Goal: Information Seeking & Learning: Check status

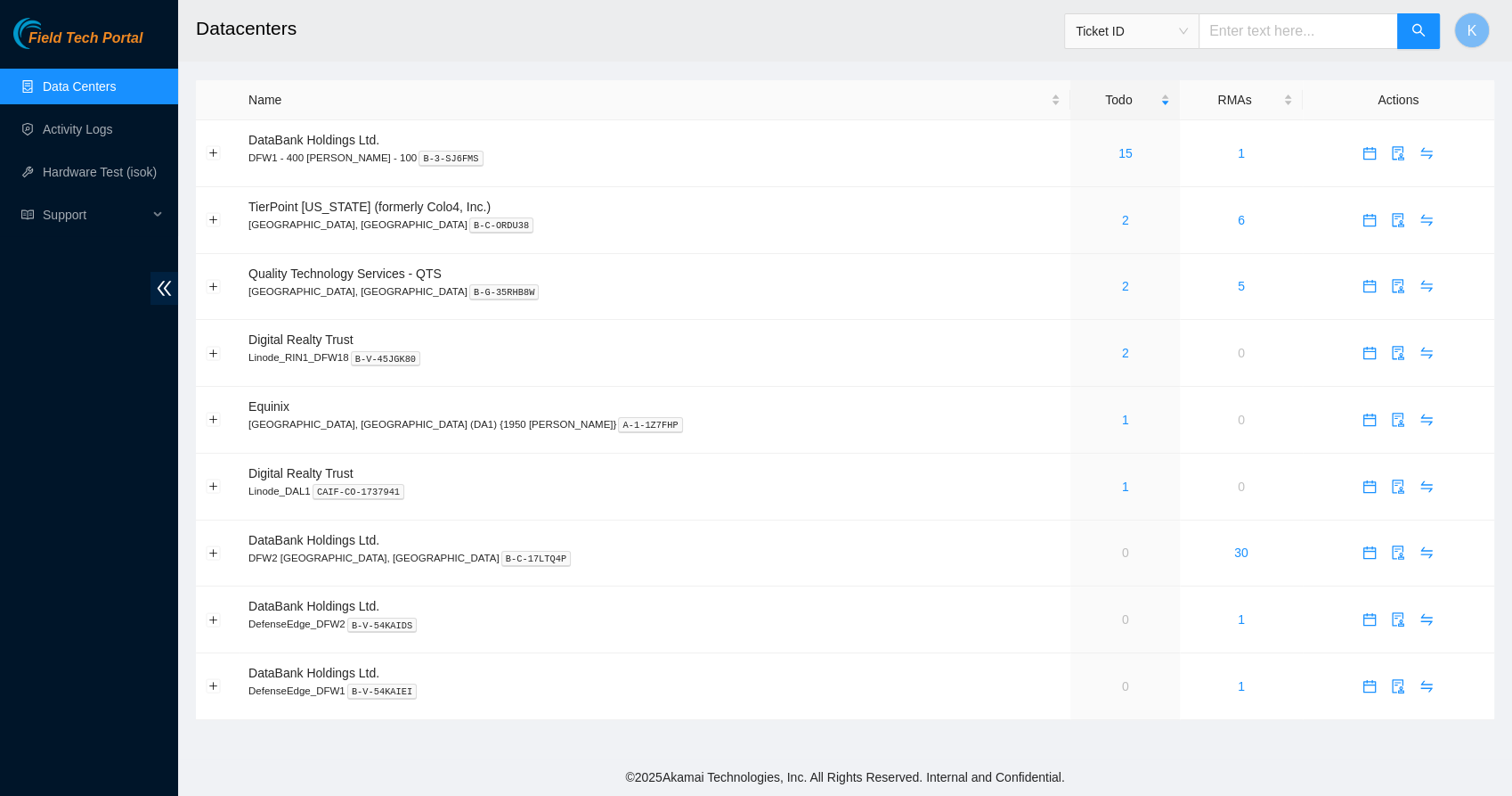
click at [77, 84] on link "Data Centers" at bounding box center [79, 86] width 73 height 15
click at [1080, 350] on div "2" at bounding box center [1124, 353] width 90 height 19
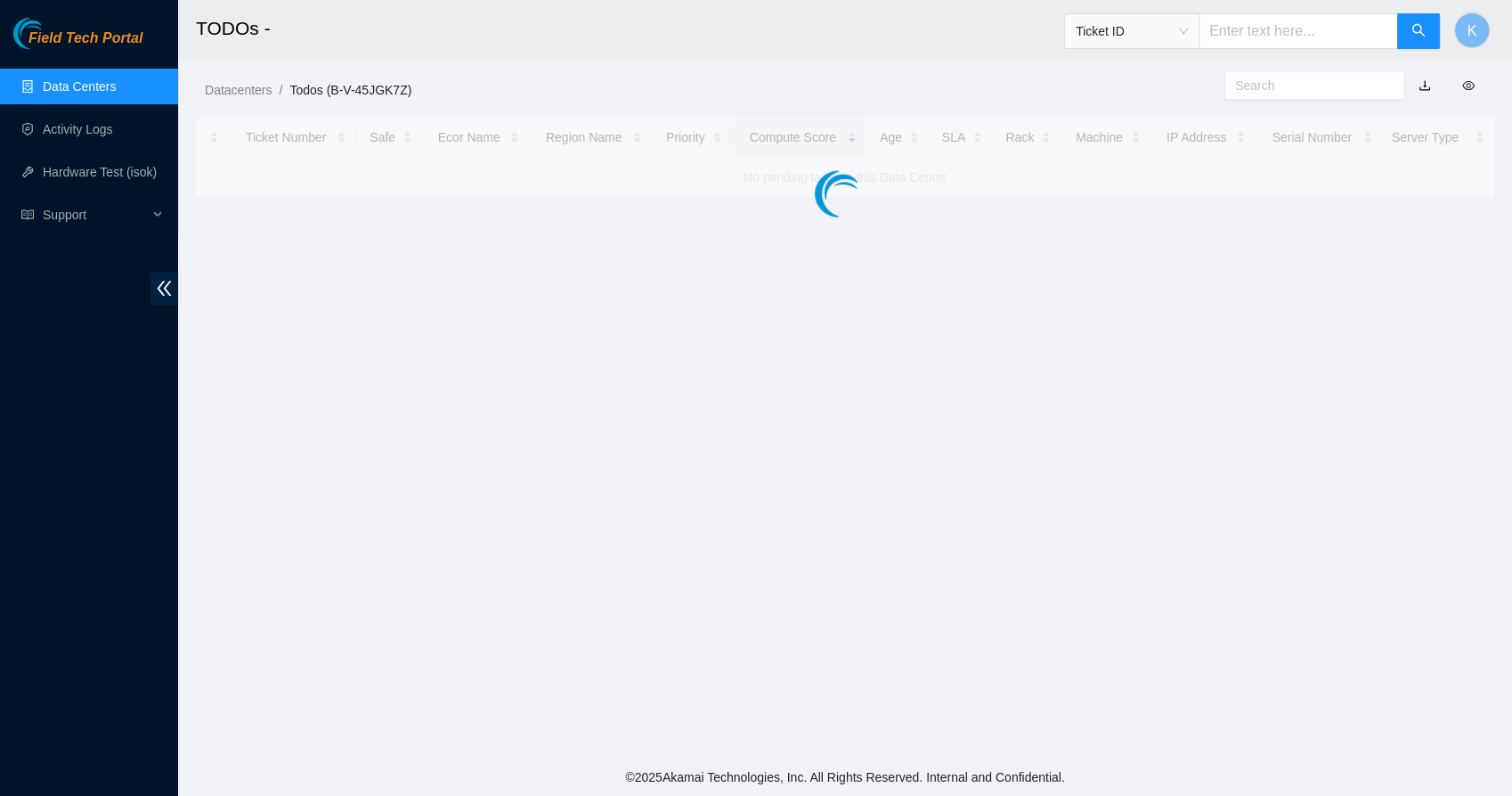
click at [964, 352] on main "TODOs - Ticket ID K Datacenters / Todos (B-V-45JGK7Z) / Ticket Number Safe Ecor…" at bounding box center [845, 379] width 1334 height 758
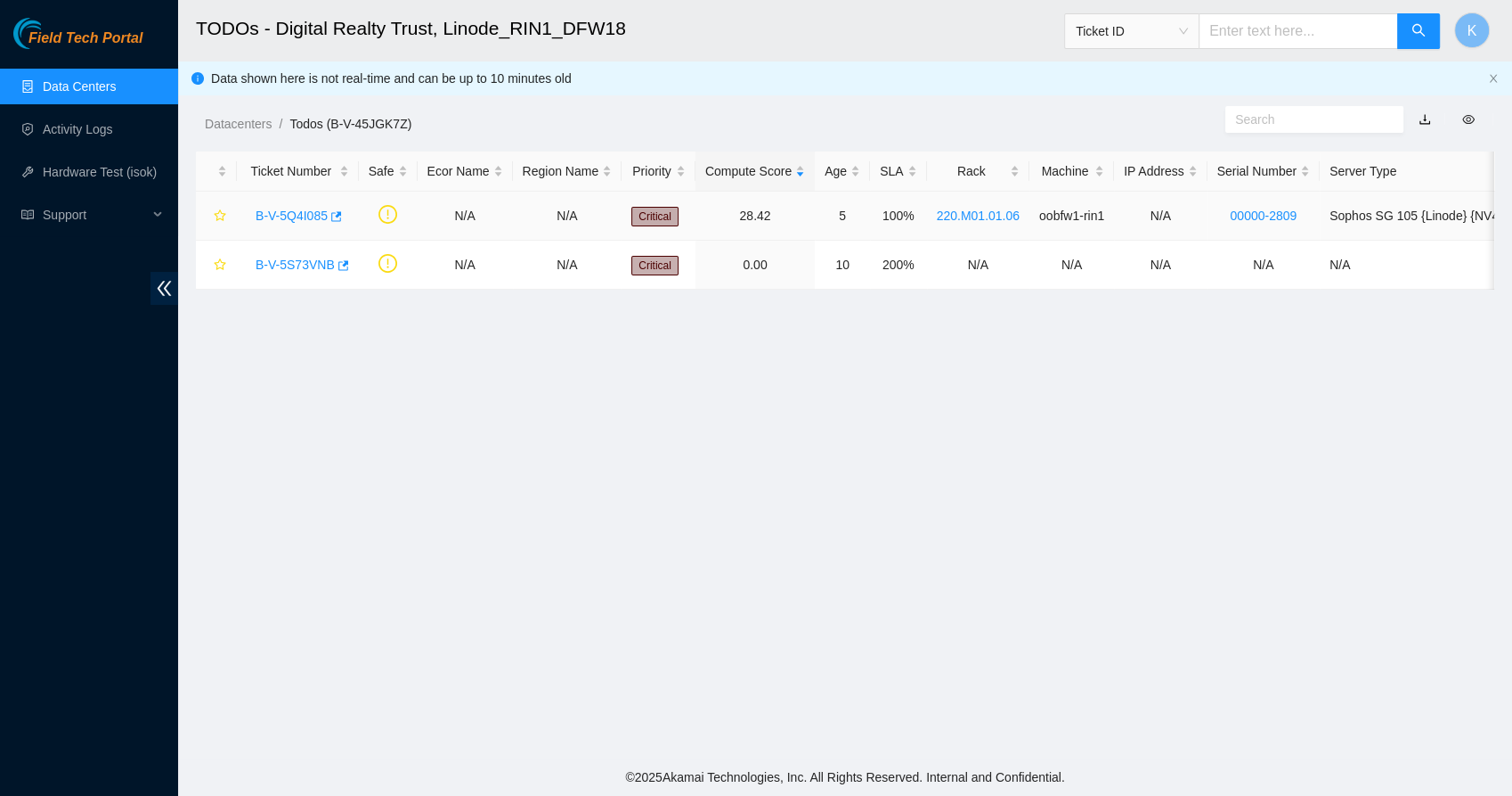
click at [277, 213] on link "B-V-5Q4I085" at bounding box center [291, 216] width 73 height 15
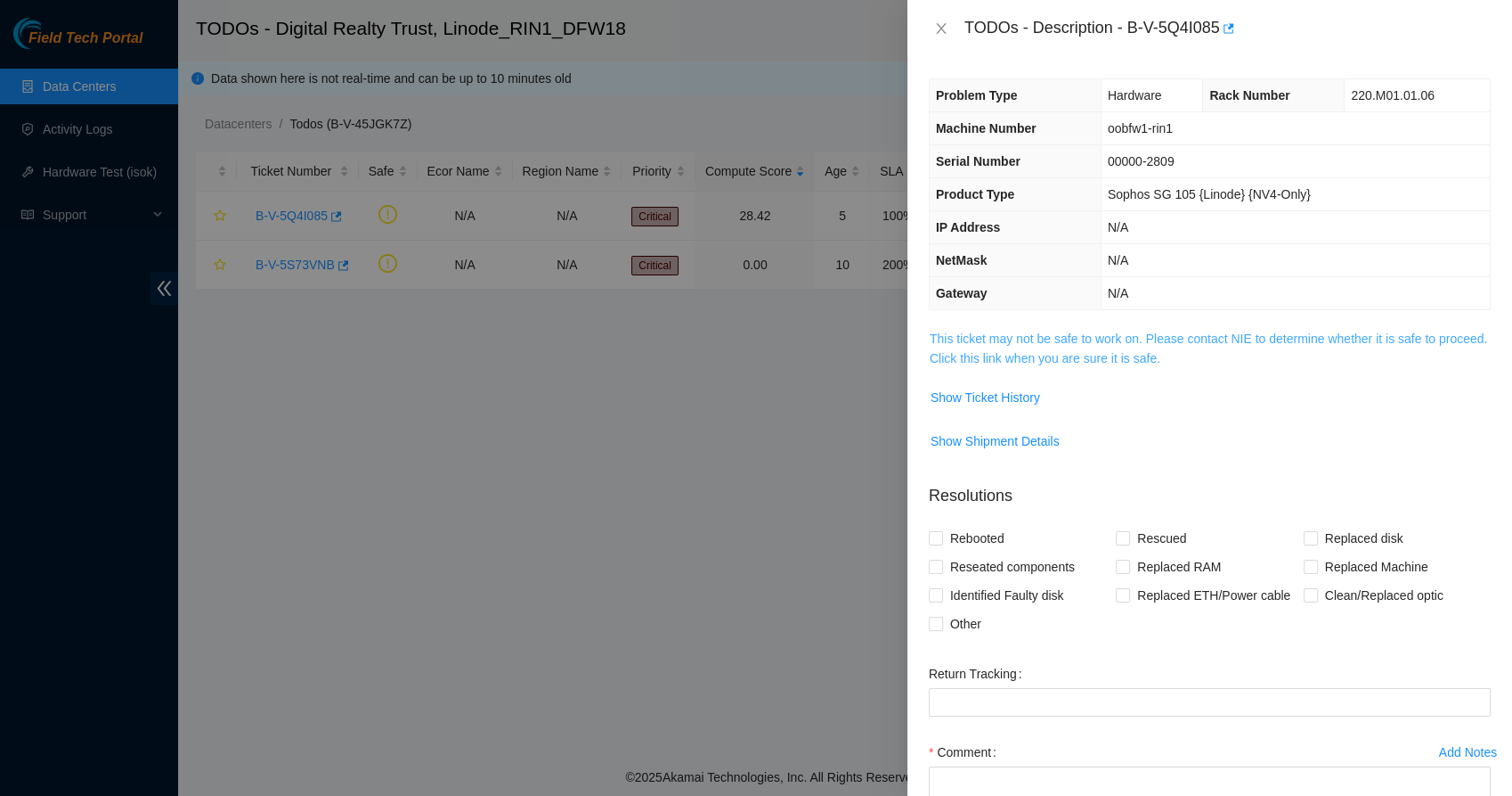
click at [1073, 356] on link "This ticket may not be safe to work on. Please contact NIE to determine whether…" at bounding box center [1208, 348] width 558 height 34
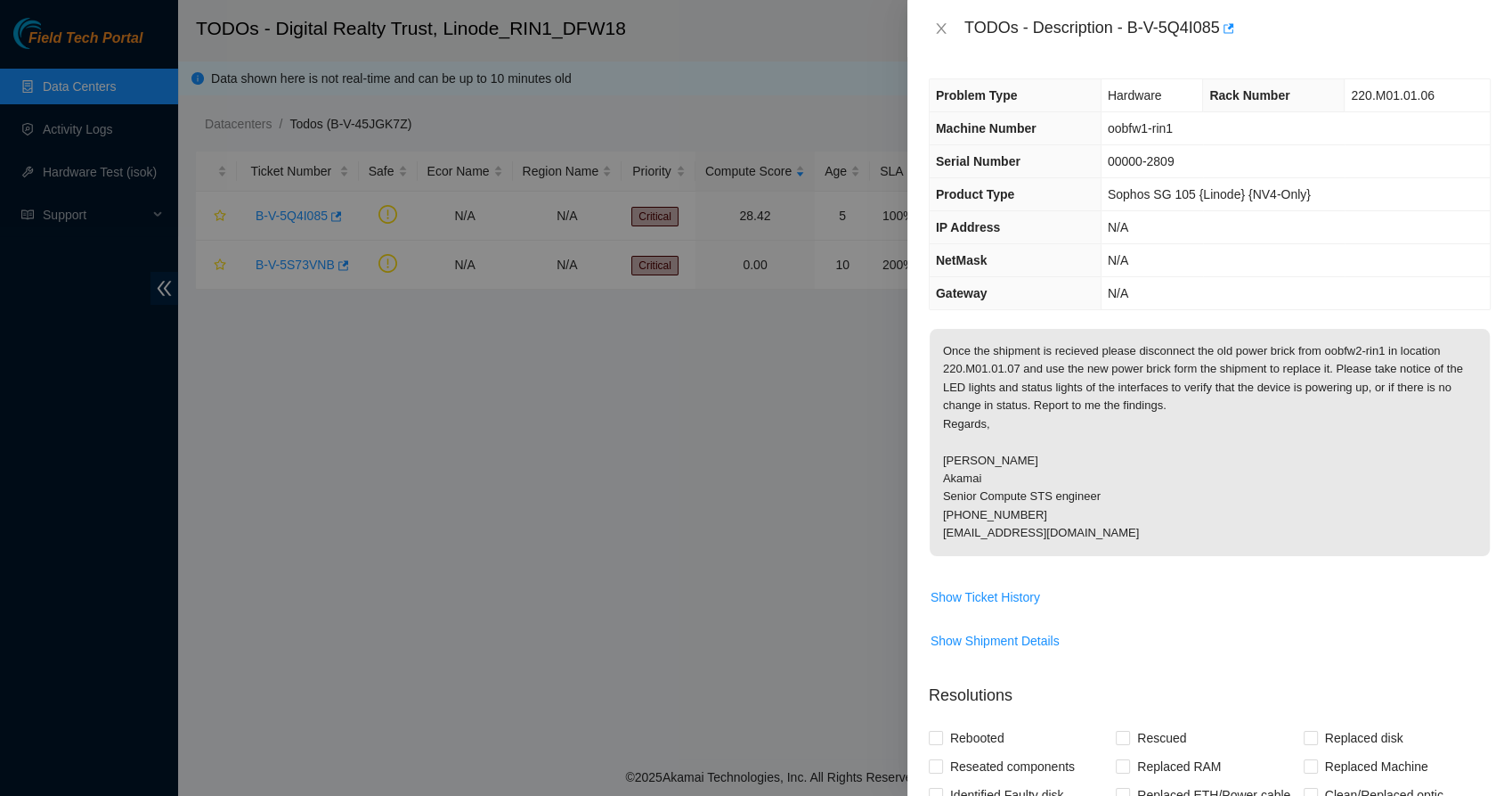
click at [1048, 378] on p "Once the shipment is recieved please disconnect the old power brick from oobfw2…" at bounding box center [1209, 442] width 560 height 227
click at [1048, 377] on p "Once the shipment is recieved please disconnect the old power brick from oobfw2…" at bounding box center [1209, 442] width 560 height 227
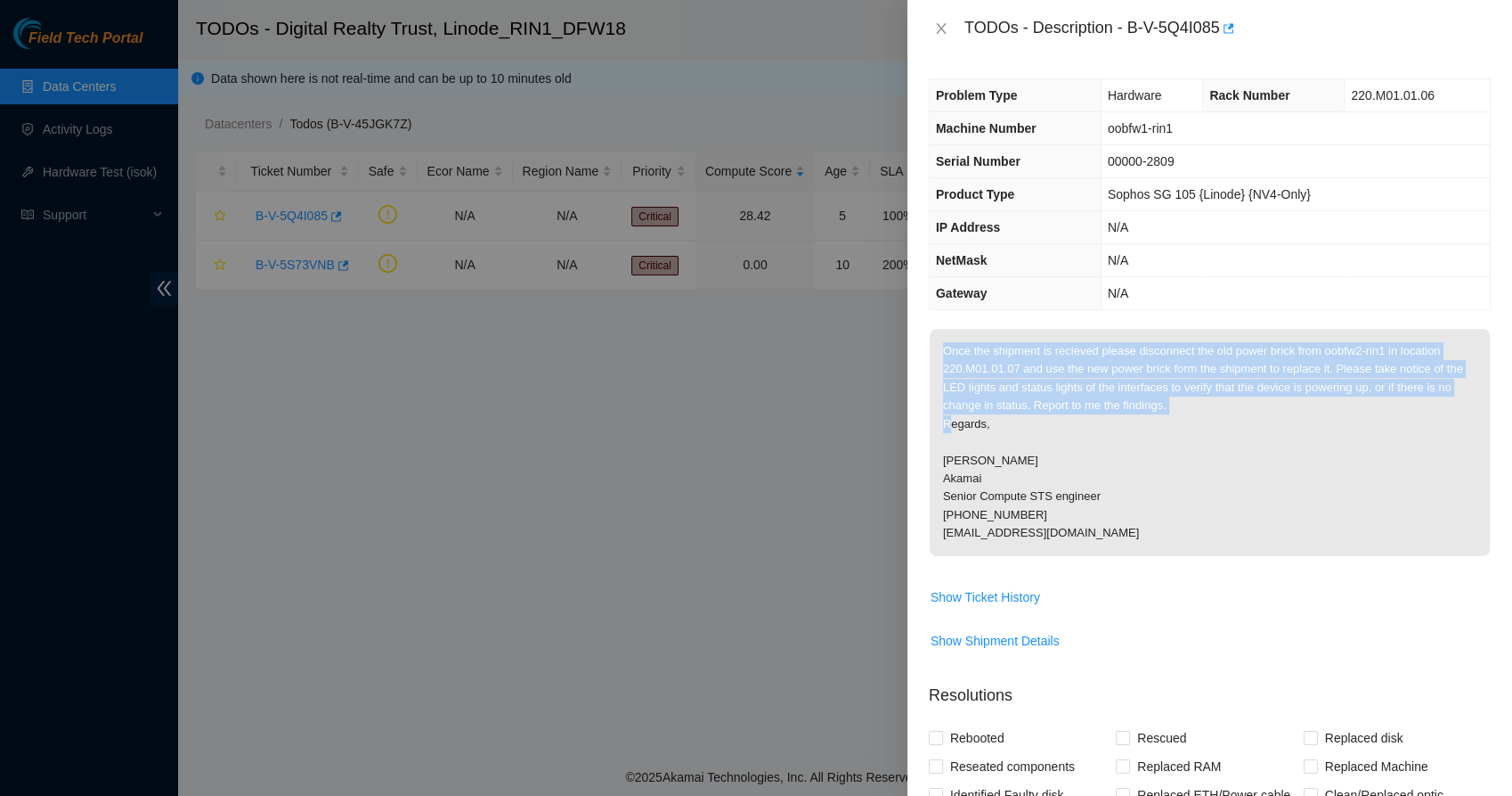
drag, startPoint x: 1048, startPoint y: 377, endPoint x: 1058, endPoint y: 384, distance: 12.2
click at [1058, 384] on p "Once the shipment is recieved please disconnect the old power brick from oobfw2…" at bounding box center [1209, 442] width 560 height 227
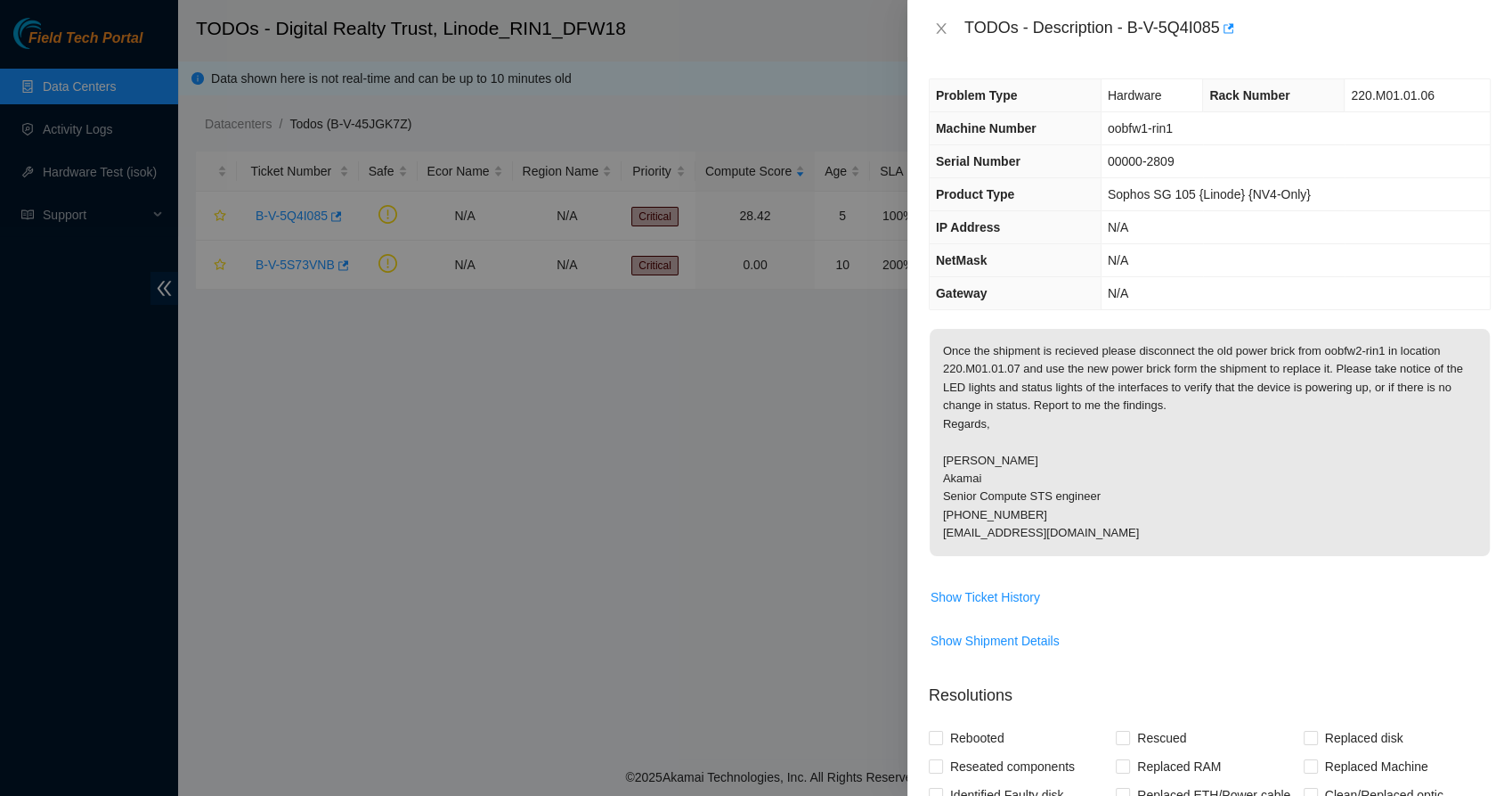
drag, startPoint x: 1058, startPoint y: 384, endPoint x: 1093, endPoint y: 442, distance: 67.7
click at [1093, 442] on p "Once the shipment is recieved please disconnect the old power brick from oobfw2…" at bounding box center [1209, 442] width 560 height 227
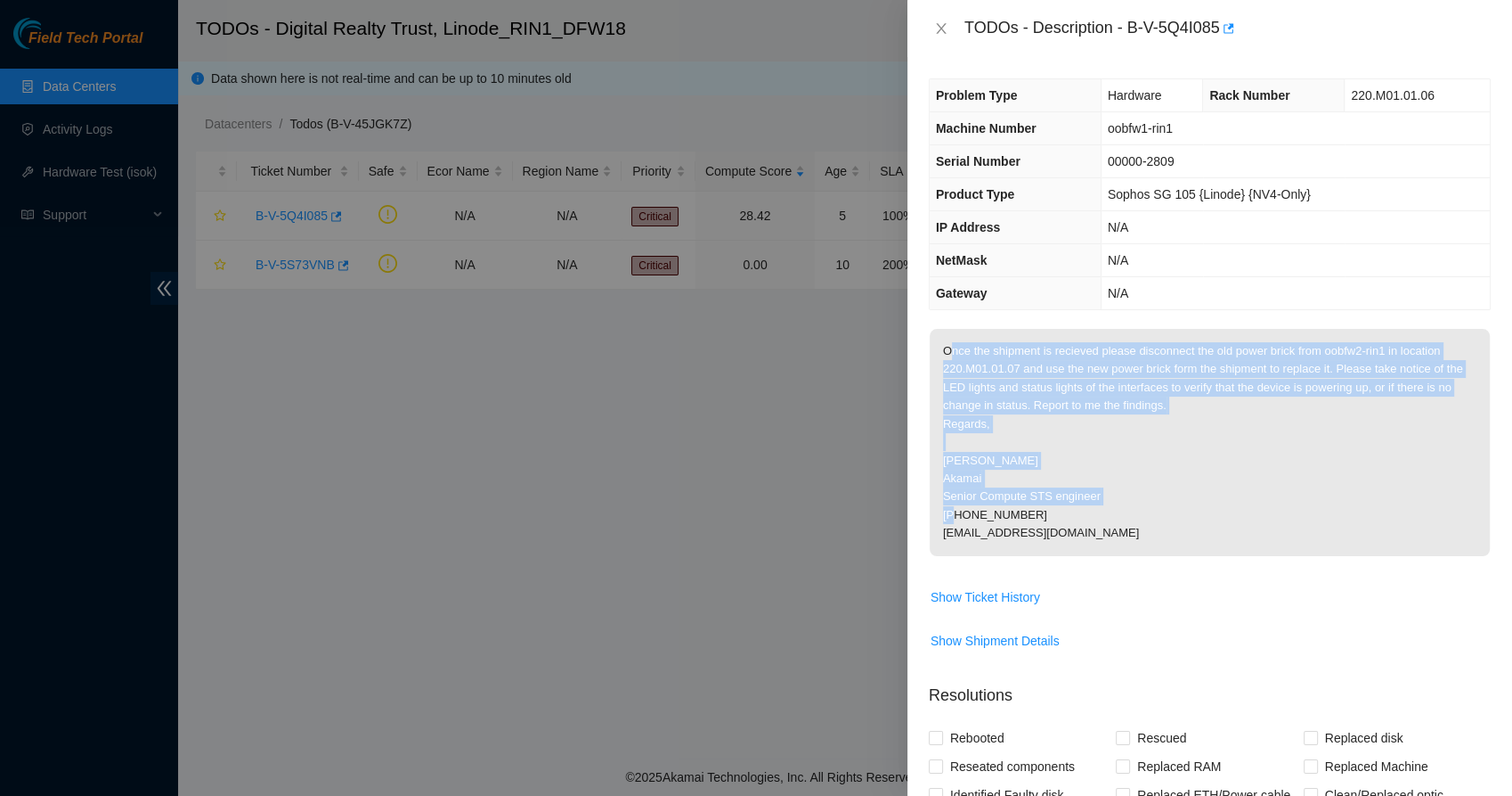
drag, startPoint x: 1131, startPoint y: 505, endPoint x: 953, endPoint y: 352, distance: 234.7
click at [953, 352] on p "Once the shipment is recieved please disconnect the old power brick from oobfw2…" at bounding box center [1209, 442] width 560 height 227
click at [952, 348] on p "Once the shipment is recieved please disconnect the old power brick from oobfw2…" at bounding box center [1209, 442] width 560 height 227
click at [962, 355] on p "Once the shipment is recieved please disconnect the old power brick from oobfw2…" at bounding box center [1209, 442] width 560 height 227
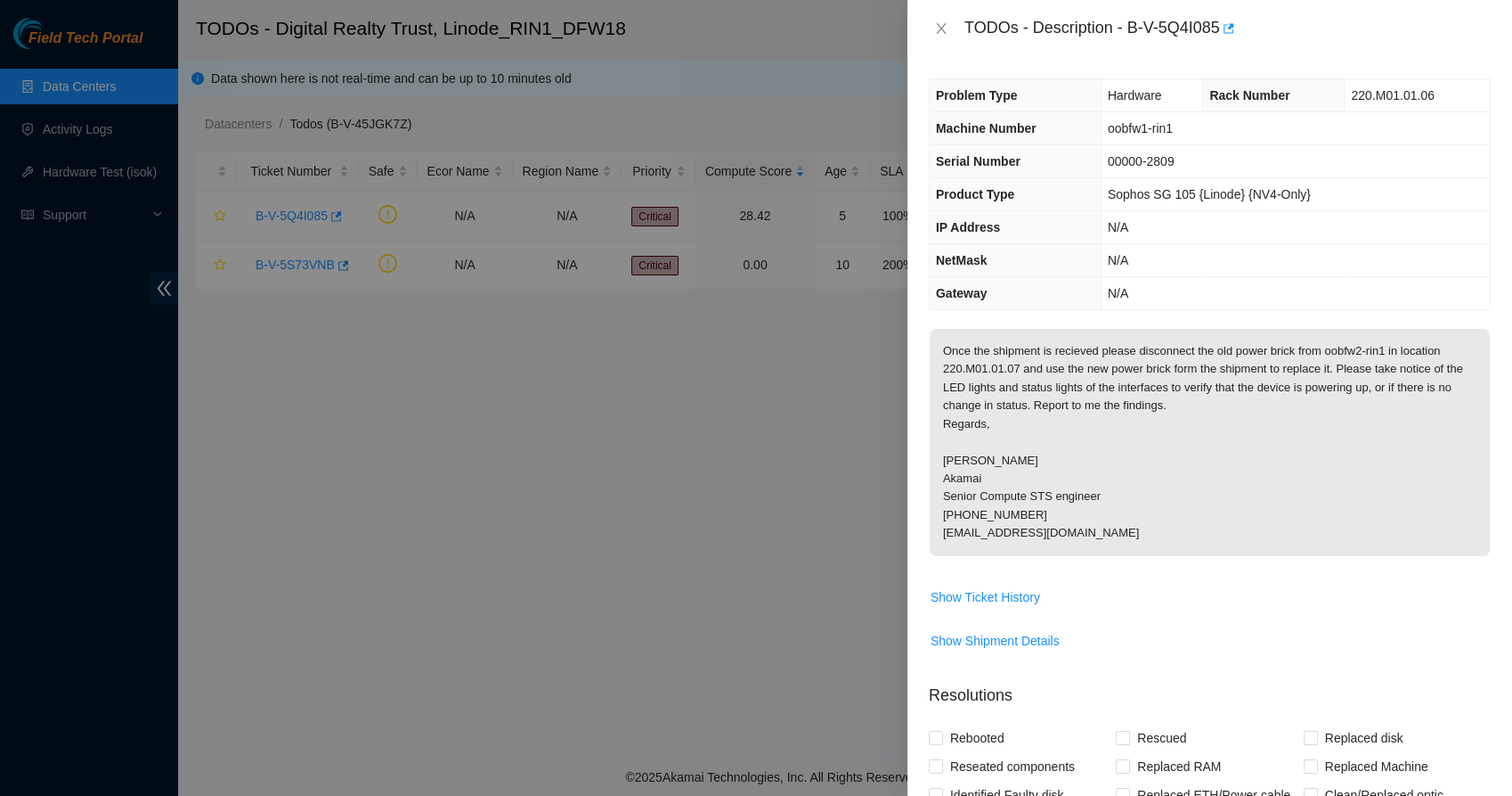
click at [938, 347] on p "Once the shipment is recieved please disconnect the old power brick from oobfw2…" at bounding box center [1209, 442] width 560 height 227
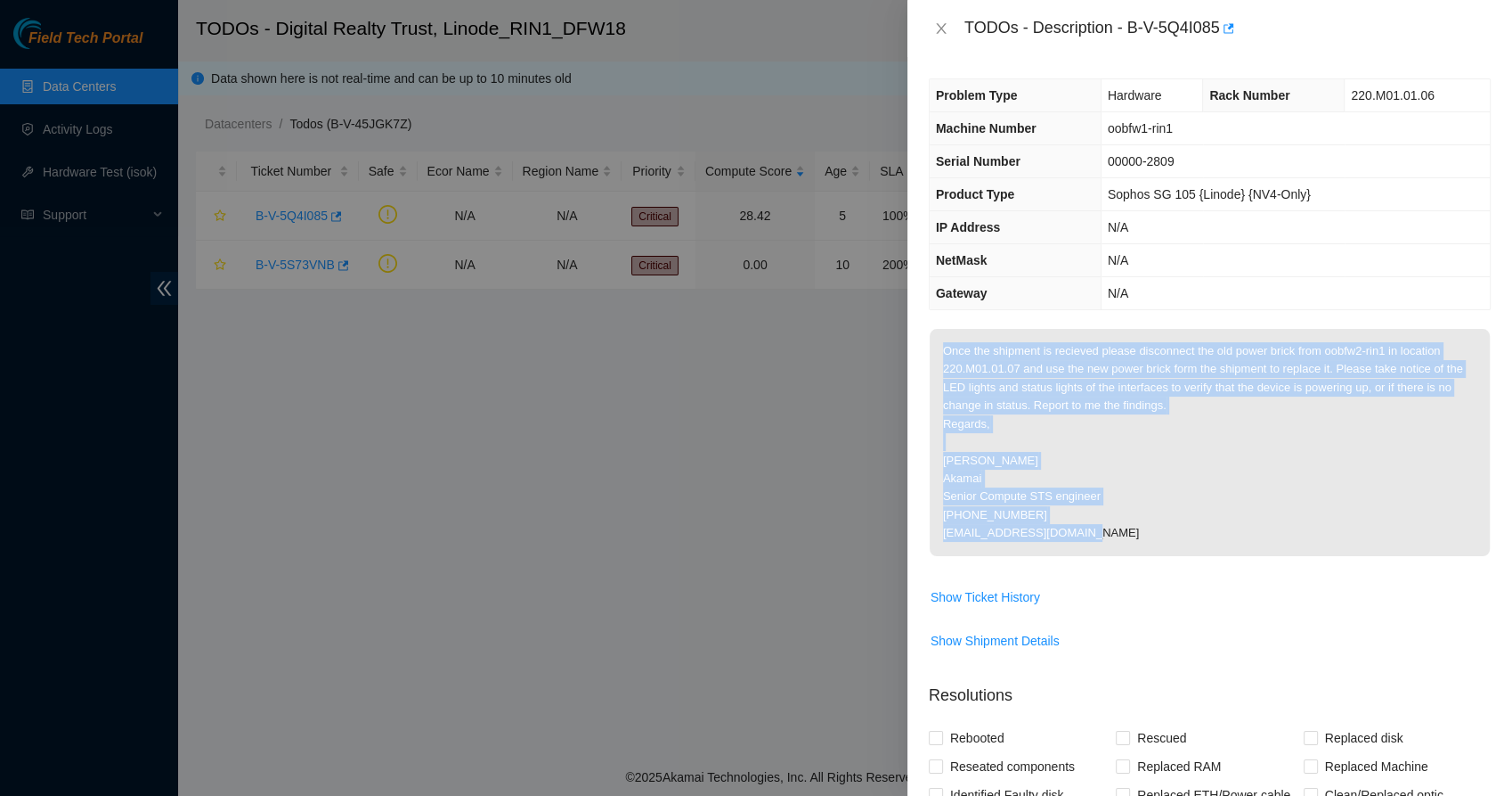
drag, startPoint x: 942, startPoint y: 348, endPoint x: 1091, endPoint y: 538, distance: 241.5
click at [1091, 538] on p "Once the shipment is recieved please disconnect the old power brick from oobfw2…" at bounding box center [1209, 442] width 560 height 227
click at [1091, 536] on p "Once the shipment is recieved please disconnect the old power brick from oobfw2…" at bounding box center [1209, 442] width 560 height 227
click at [1154, 525] on p "Once the shipment is recieved please disconnect the old power brick from oobfw2…" at bounding box center [1209, 442] width 560 height 227
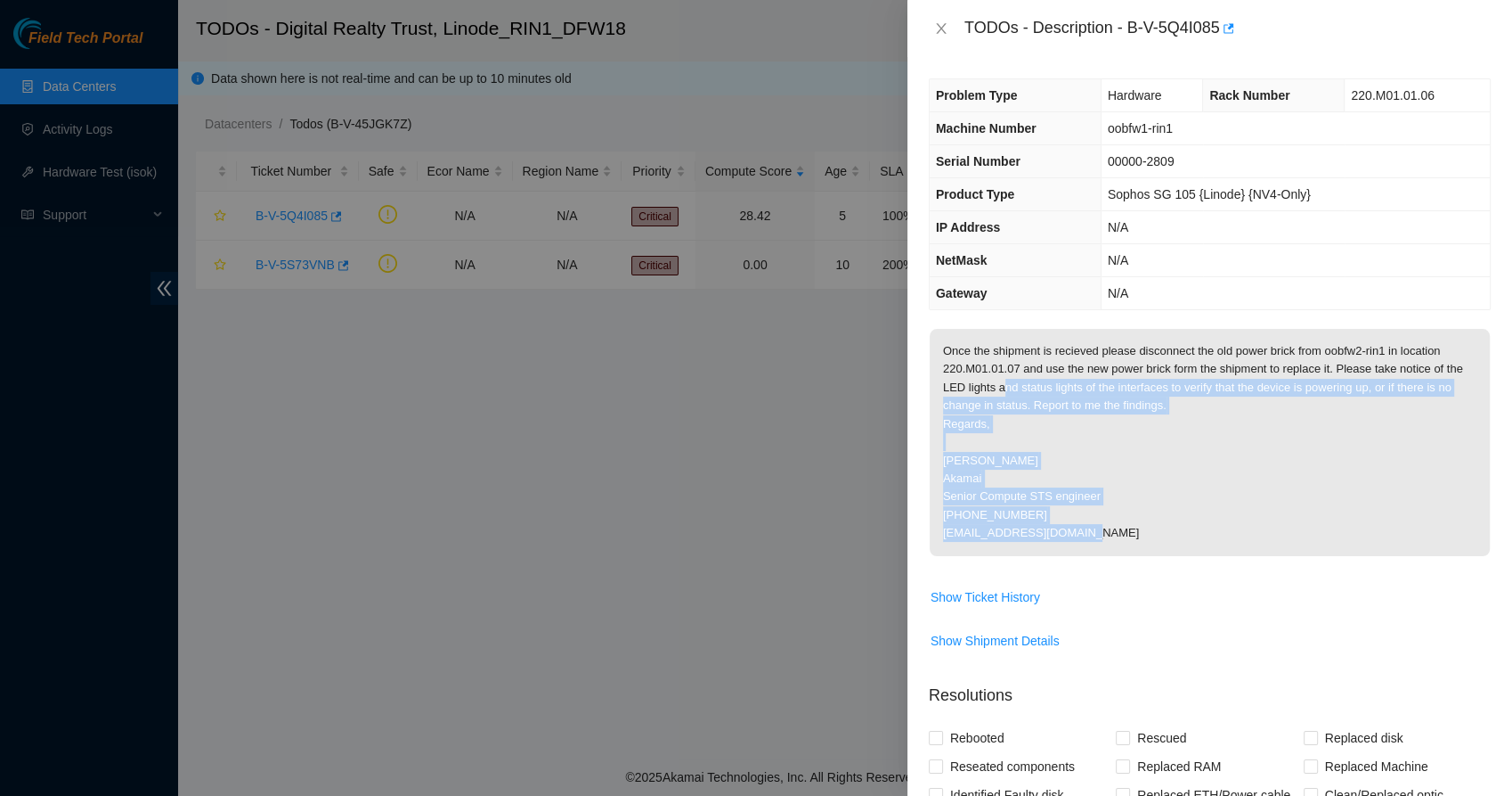
drag, startPoint x: 1306, startPoint y: 534, endPoint x: 1003, endPoint y: 389, distance: 335.9
click at [1003, 389] on p "Once the shipment is recieved please disconnect the old power brick from oobfw2…" at bounding box center [1209, 442] width 560 height 227
drag, startPoint x: 1003, startPoint y: 389, endPoint x: 1049, endPoint y: 428, distance: 60.3
click at [1049, 428] on p "Once the shipment is recieved please disconnect the old power brick from oobfw2…" at bounding box center [1209, 442] width 560 height 227
click at [1011, 418] on p "Once the shipment is recieved please disconnect the old power brick from oobfw2…" at bounding box center [1209, 442] width 560 height 227
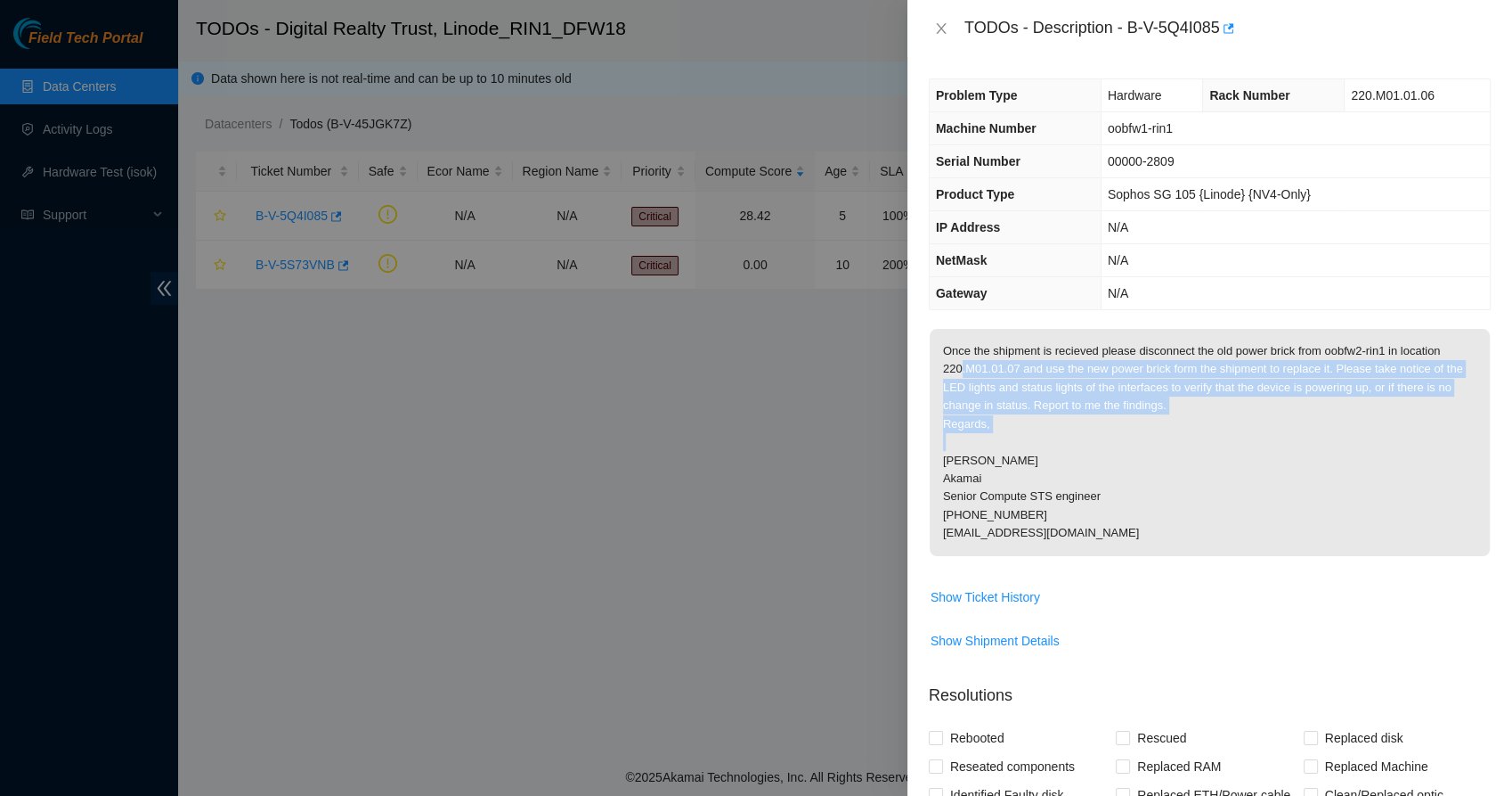
drag, startPoint x: 965, startPoint y: 365, endPoint x: 1124, endPoint y: 451, distance: 180.8
click at [1124, 451] on p "Once the shipment is recieved please disconnect the old power brick from oobfw2…" at bounding box center [1209, 442] width 560 height 227
click at [1121, 452] on p "Once the shipment is recieved please disconnect the old power brick from oobfw2…" at bounding box center [1209, 442] width 560 height 227
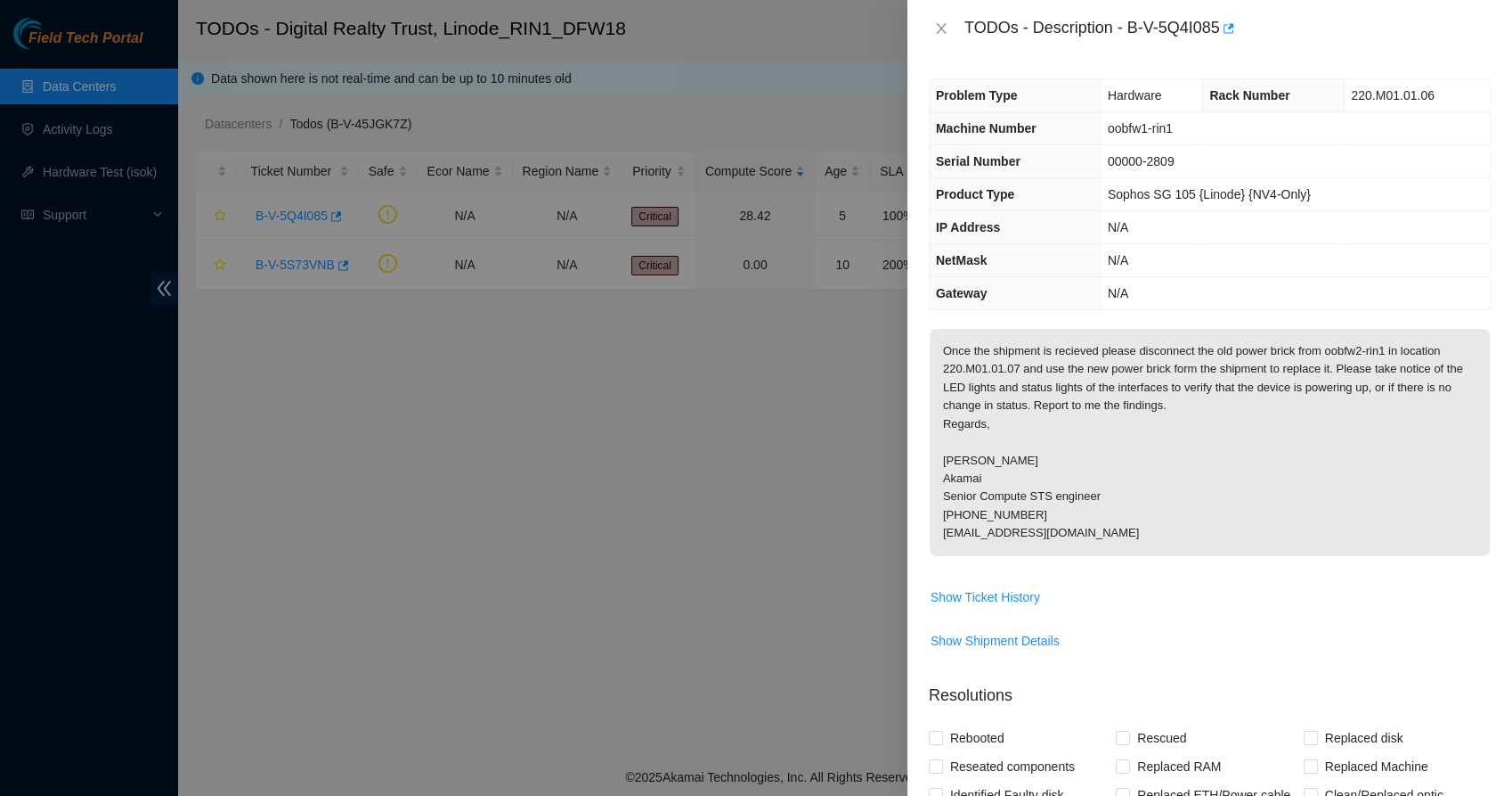
click at [1159, 490] on p "Once the shipment is recieved please disconnect the old power brick from oobfw2…" at bounding box center [1209, 442] width 560 height 227
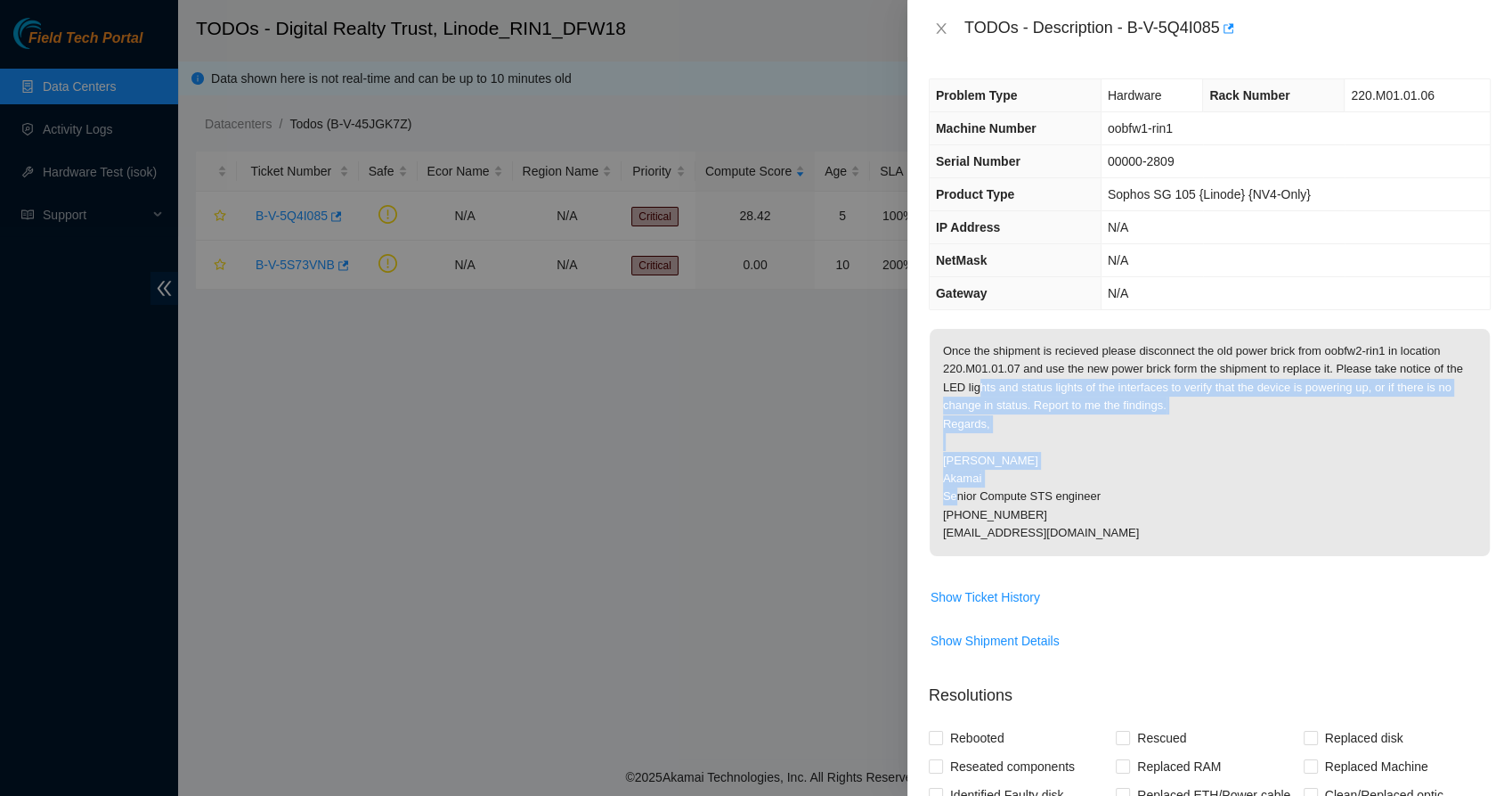
drag, startPoint x: 1147, startPoint y: 483, endPoint x: 968, endPoint y: 392, distance: 200.8
click at [968, 392] on p "Once the shipment is recieved please disconnect the old power brick from oobfw2…" at bounding box center [1209, 442] width 560 height 227
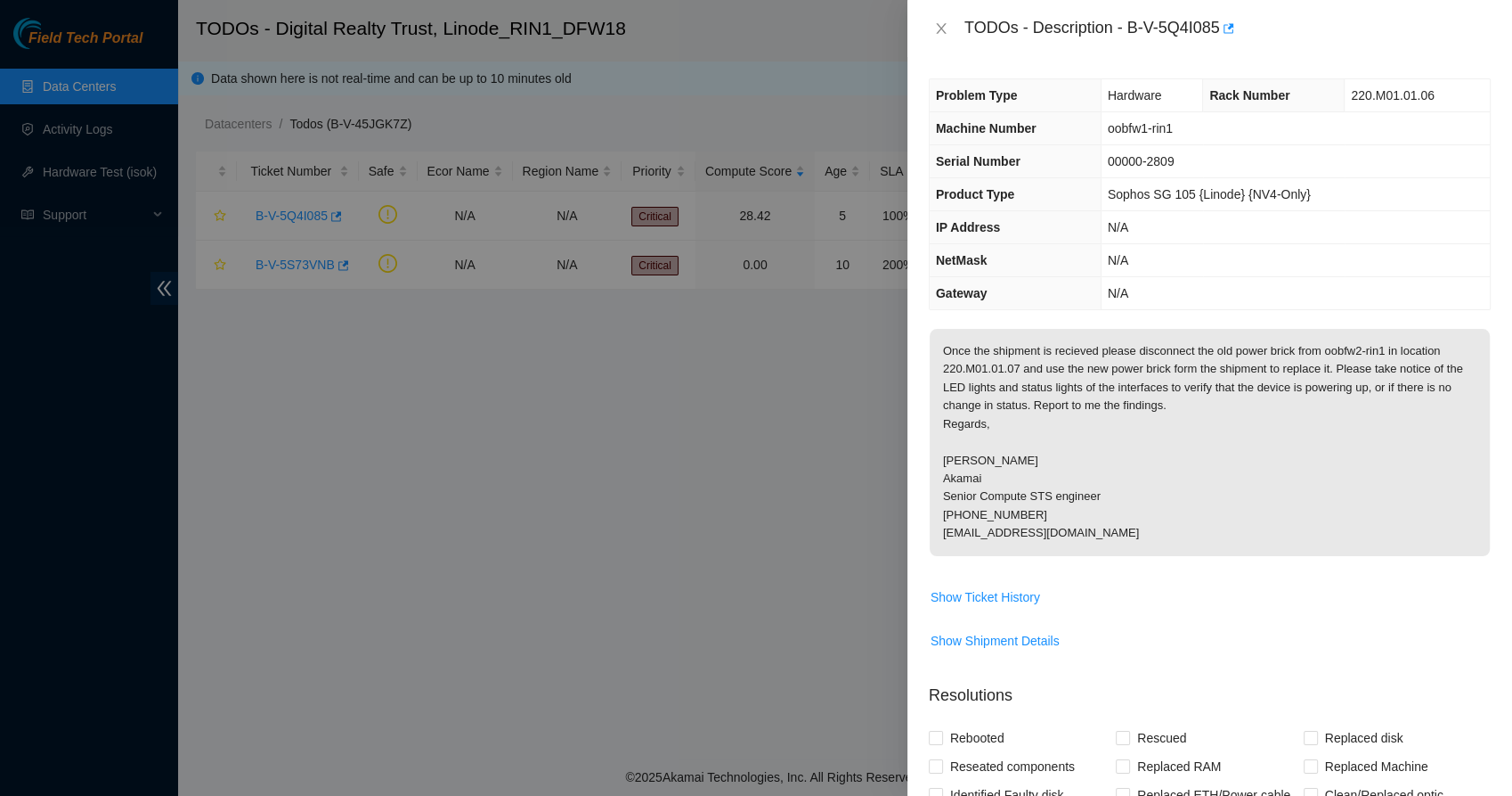
click at [962, 393] on p "Once the shipment is recieved please disconnect the old power brick from oobfw2…" at bounding box center [1209, 442] width 560 height 227
drag, startPoint x: 1097, startPoint y: 424, endPoint x: 1112, endPoint y: 434, distance: 18.0
click at [1112, 434] on p "Once the shipment is recieved please disconnect the old power brick from oobfw2…" at bounding box center [1209, 442] width 560 height 227
click at [1078, 466] on p "Once the shipment is recieved please disconnect the old power brick from oobfw2…" at bounding box center [1209, 442] width 560 height 227
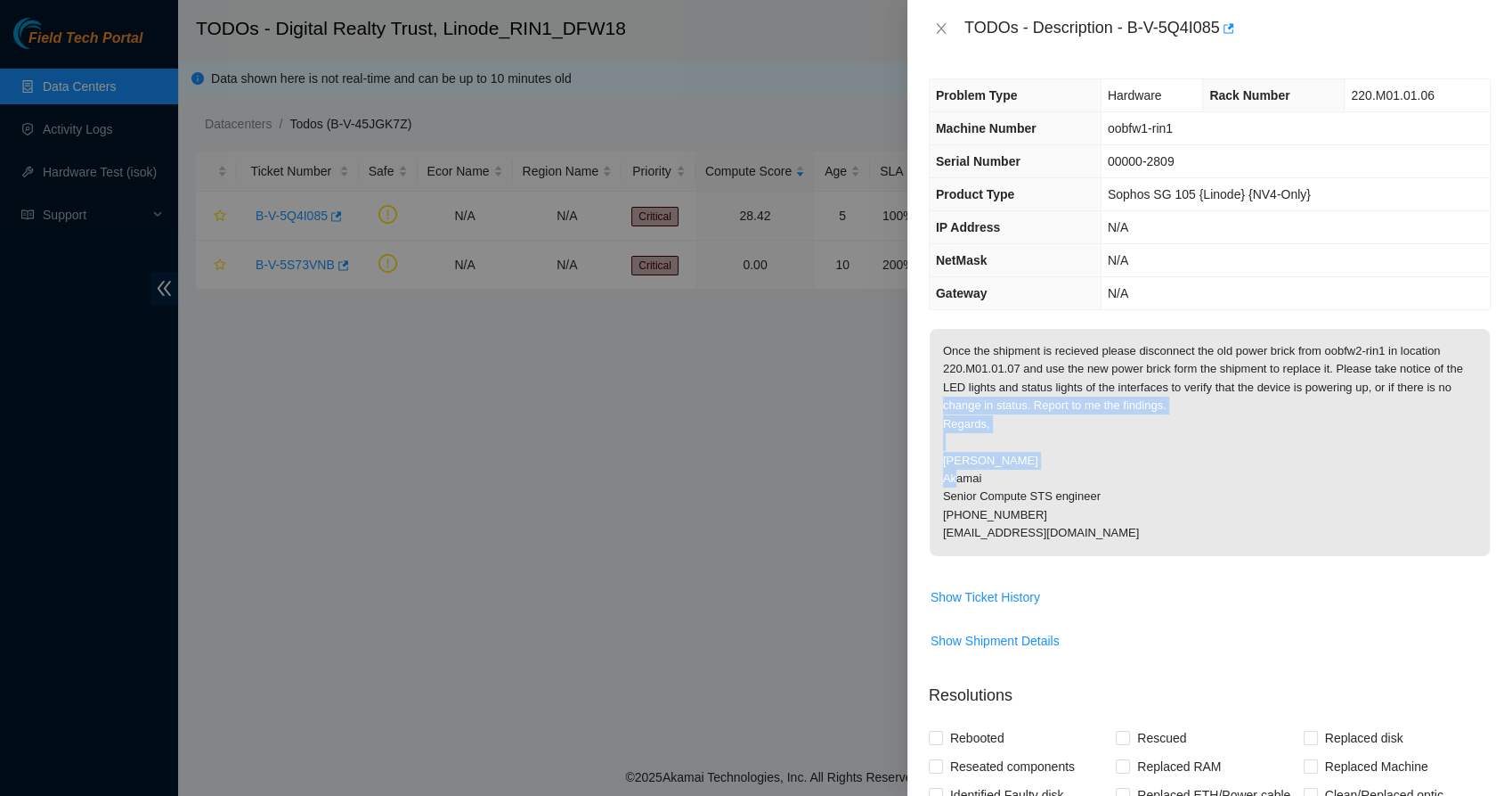
drag, startPoint x: 1019, startPoint y: 438, endPoint x: 933, endPoint y: 407, distance: 91.4
click at [933, 407] on p "Once the shipment is recieved please disconnect the old power brick from oobfw2…" at bounding box center [1209, 442] width 560 height 227
drag, startPoint x: 933, startPoint y: 407, endPoint x: 955, endPoint y: 413, distance: 22.8
click at [955, 413] on p "Once the shipment is recieved please disconnect the old power brick from oobfw2…" at bounding box center [1209, 442] width 560 height 227
click at [1014, 430] on p "Once the shipment is recieved please disconnect the old power brick from oobfw2…" at bounding box center [1209, 442] width 560 height 227
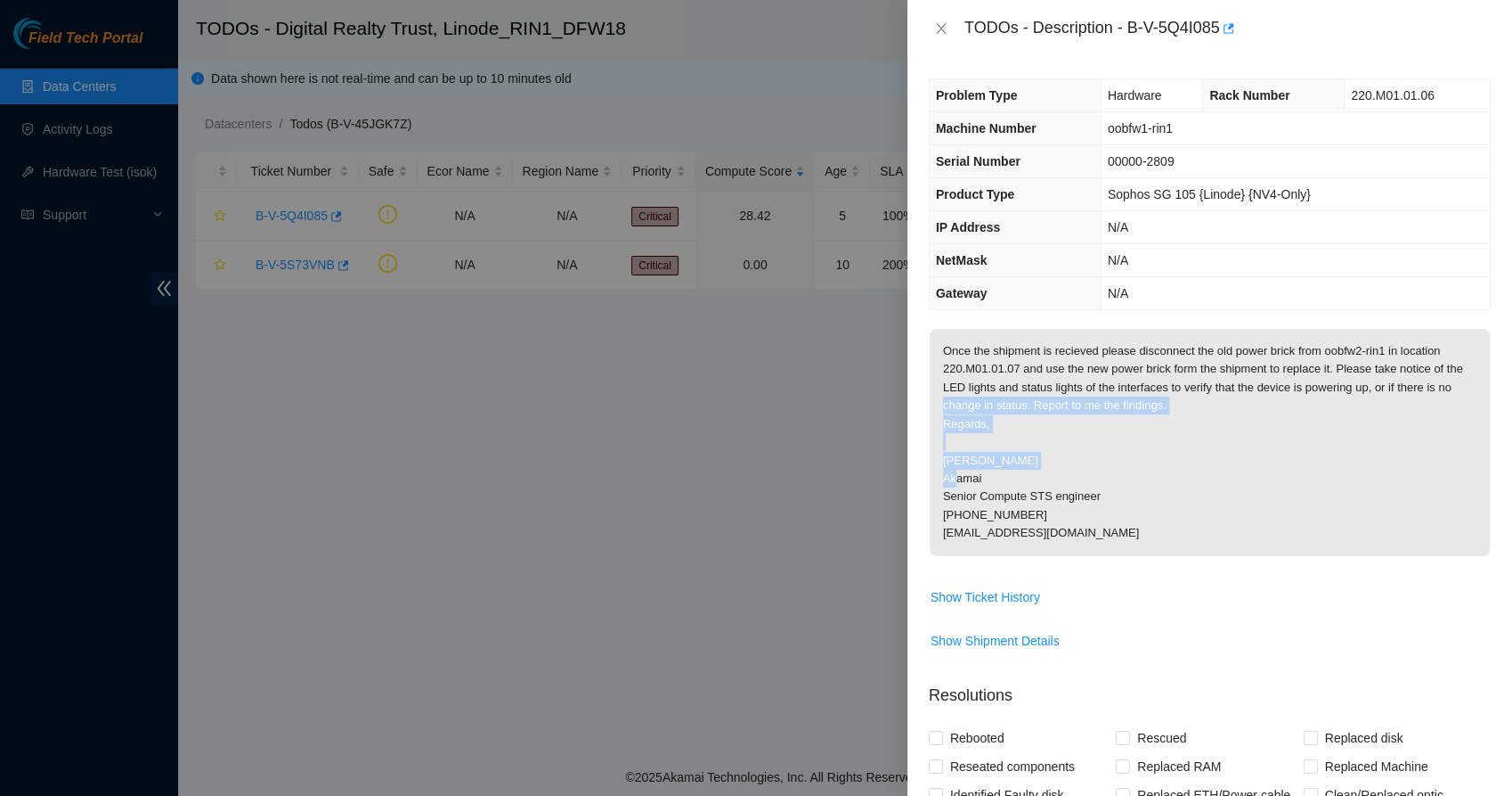
click at [962, 432] on p "Once the shipment is recieved please disconnect the old power brick from oobfw2…" at bounding box center [1209, 442] width 560 height 227
drag, startPoint x: 967, startPoint y: 456, endPoint x: 1089, endPoint y: 525, distance: 140.2
click at [1089, 525] on p "Once the shipment is recieved please disconnect the old power brick from oobfw2…" at bounding box center [1209, 442] width 560 height 227
drag, startPoint x: 1089, startPoint y: 525, endPoint x: 1073, endPoint y: 541, distance: 22.6
click at [1085, 538] on p "Once the shipment is recieved please disconnect the old power brick from oobfw2…" at bounding box center [1209, 442] width 560 height 227
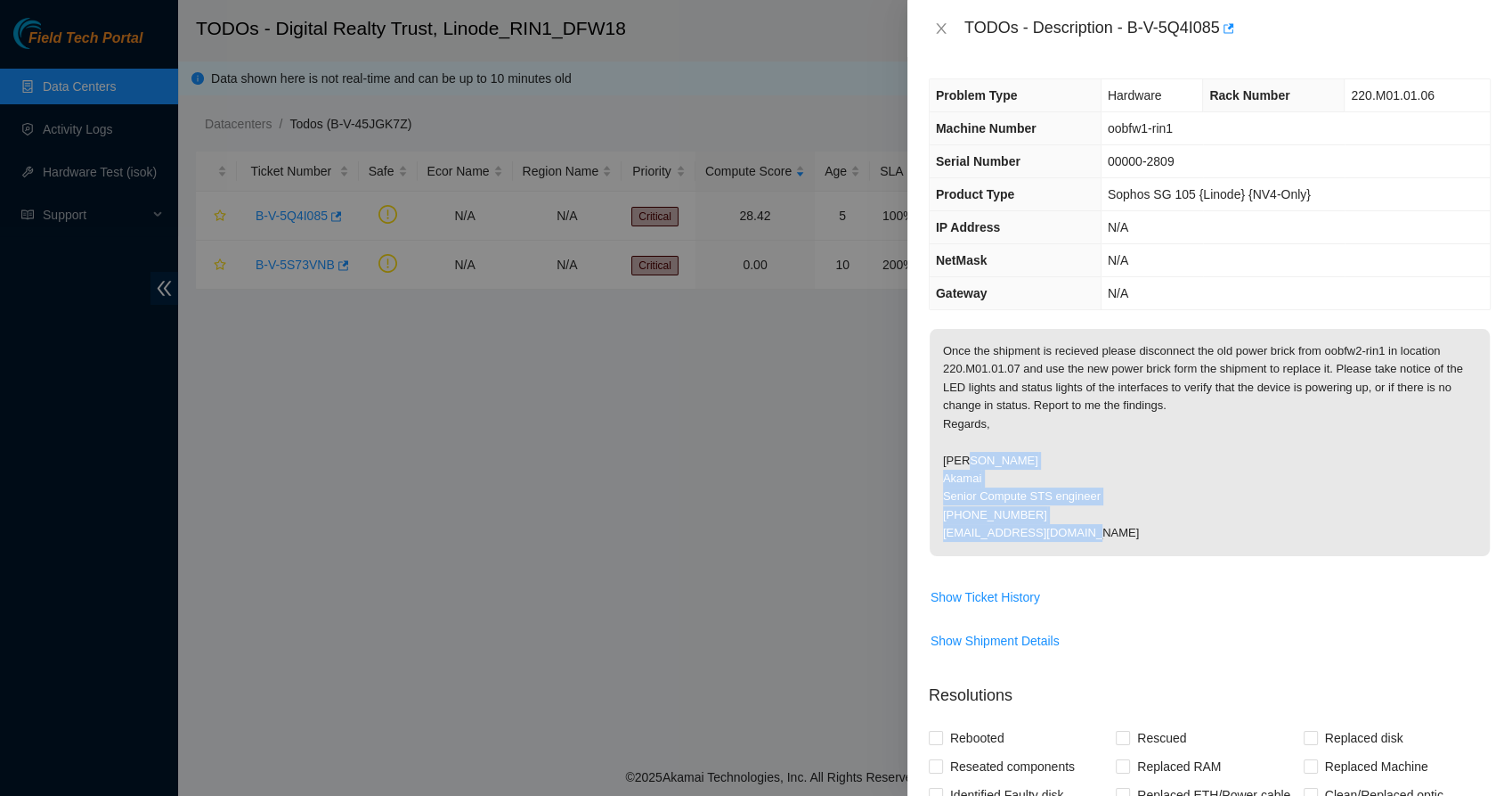
click at [1042, 545] on p "Once the shipment is recieved please disconnect the old power brick from oobfw2…" at bounding box center [1209, 442] width 560 height 227
click at [946, 24] on icon "close" at bounding box center [941, 28] width 15 height 15
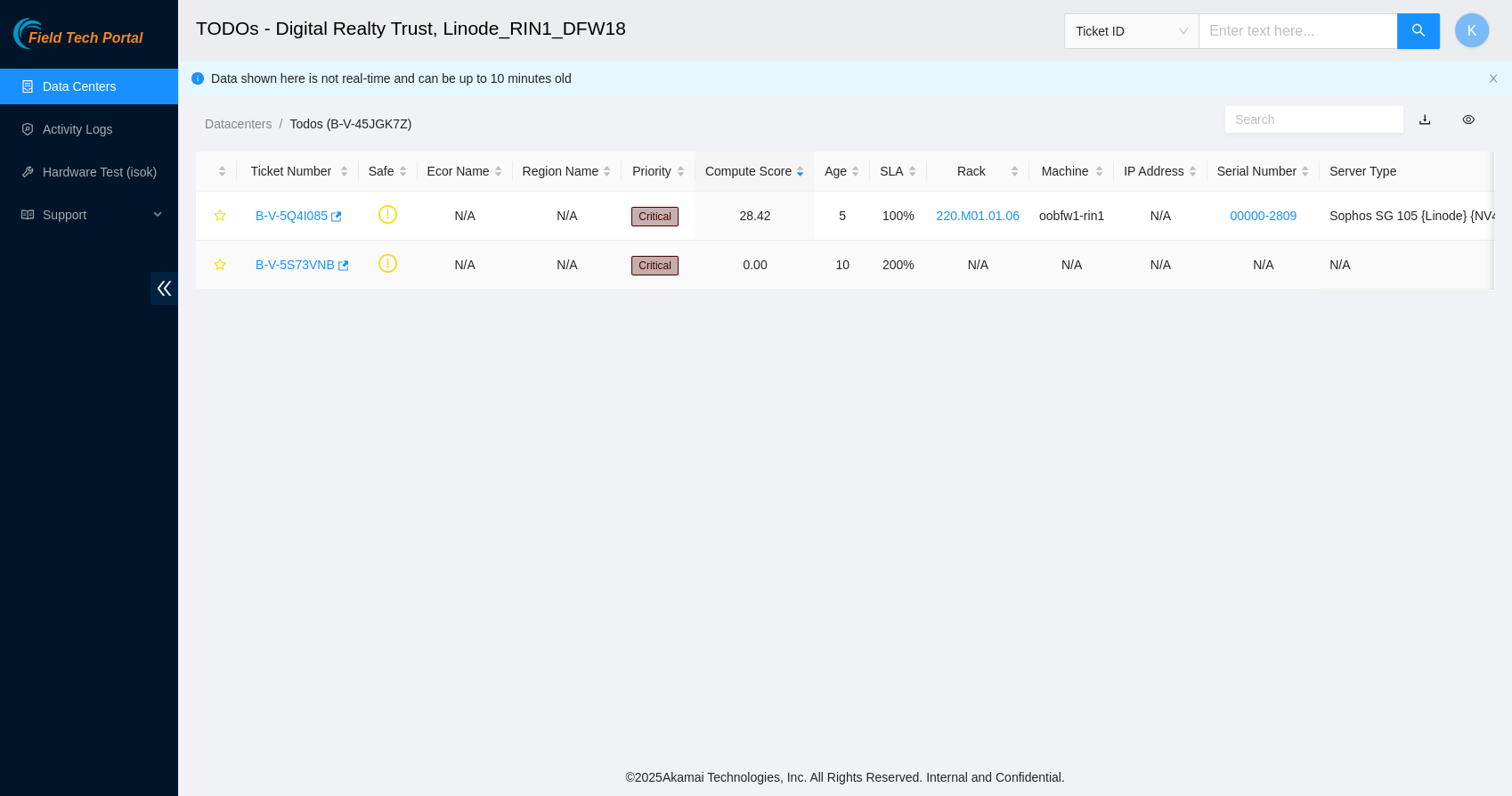
click at [290, 262] on link "B-V-5S73VNB" at bounding box center [295, 264] width 79 height 15
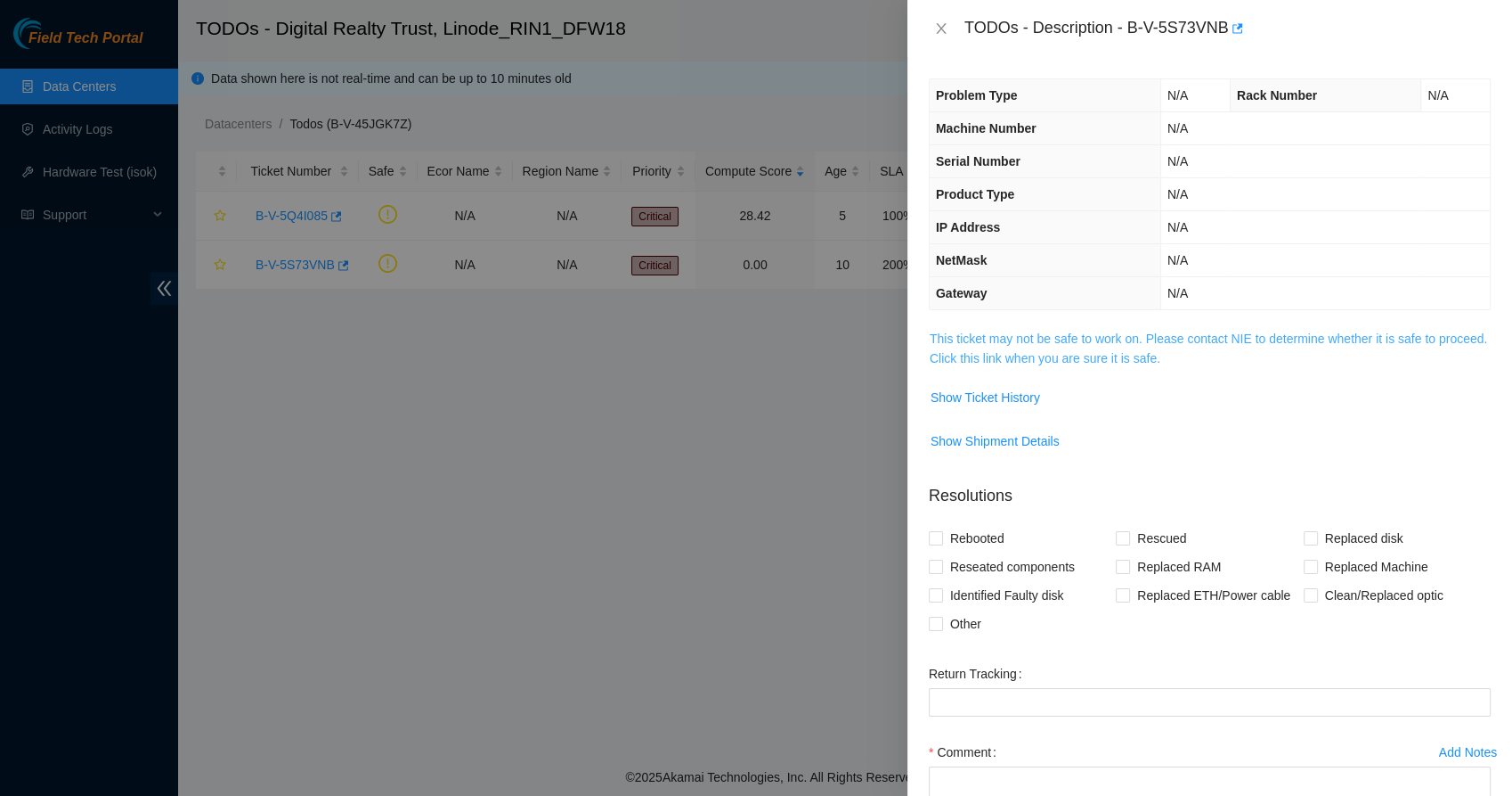
click at [1012, 351] on link "This ticket may not be safe to work on. Please contact NIE to determine whether…" at bounding box center [1208, 348] width 558 height 34
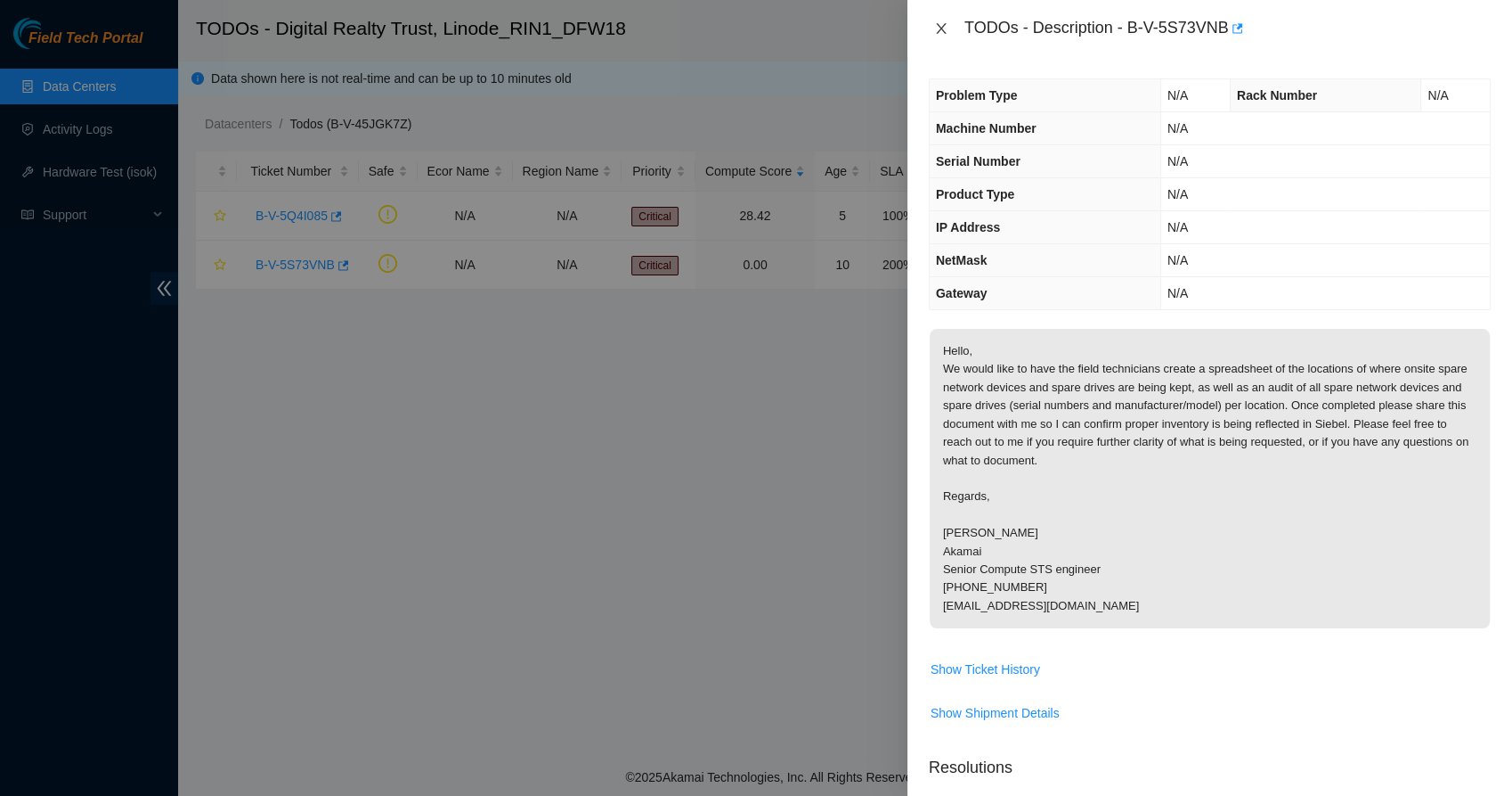
click at [943, 29] on icon "close" at bounding box center [941, 28] width 10 height 11
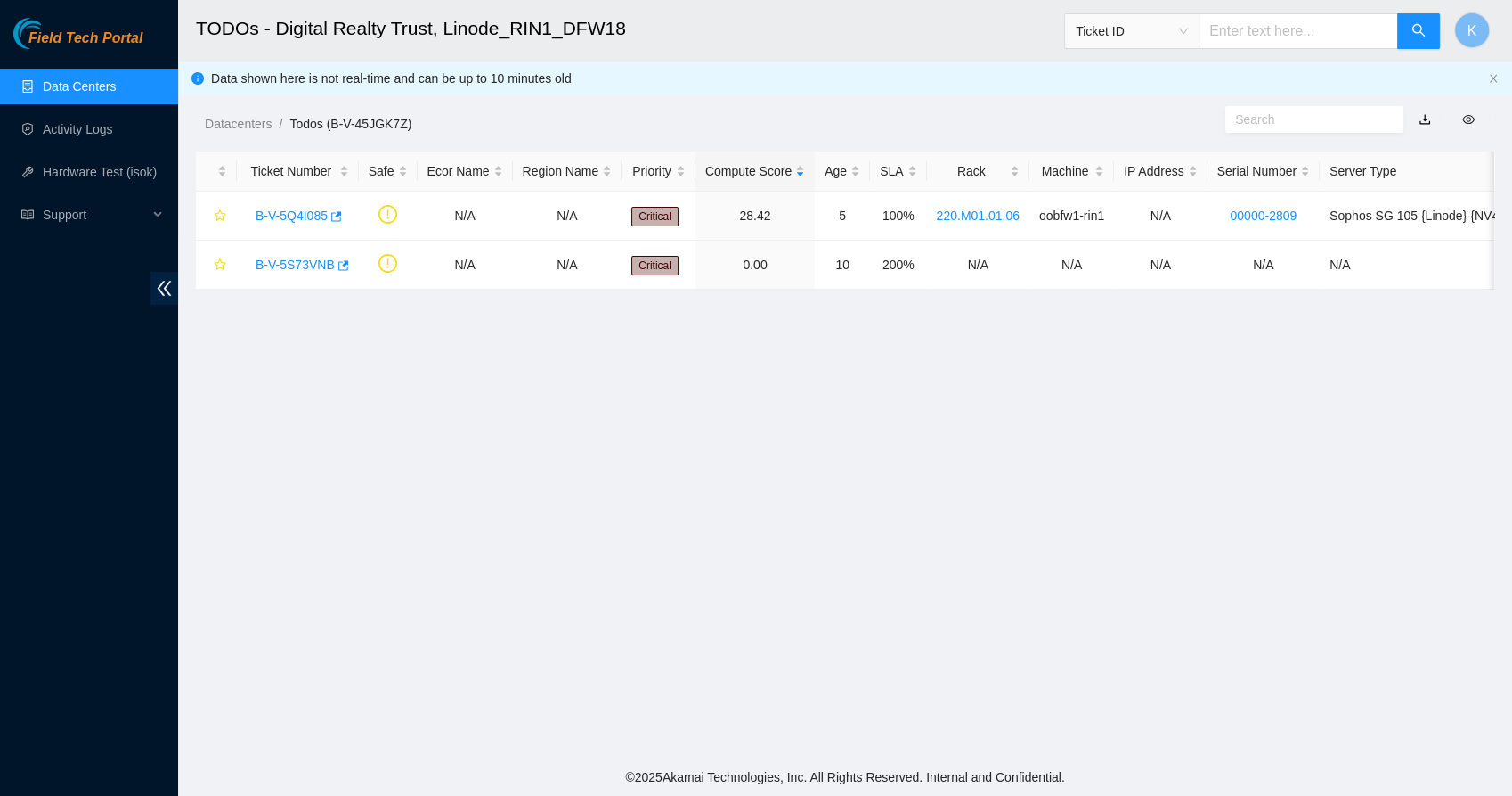
click at [438, 520] on body "Field Tech Portal Data Centers Activity Logs Hardware Test (isok) Support TODOs…" at bounding box center [756, 398] width 1512 height 796
click at [64, 133] on link "Activity Logs" at bounding box center [77, 129] width 71 height 15
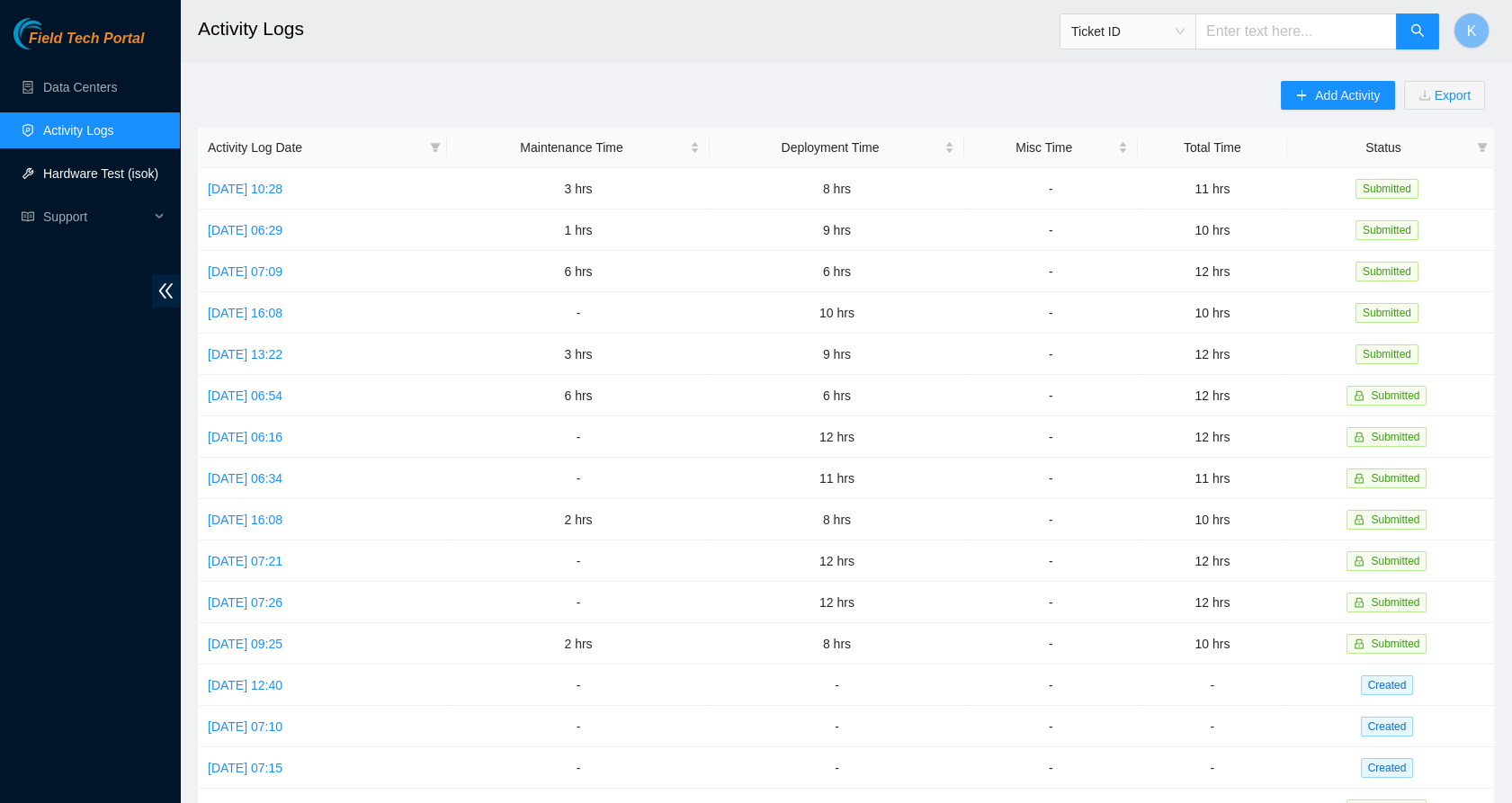
click at [67, 181] on link "Hardware Test (isok)" at bounding box center [101, 173] width 115 height 15
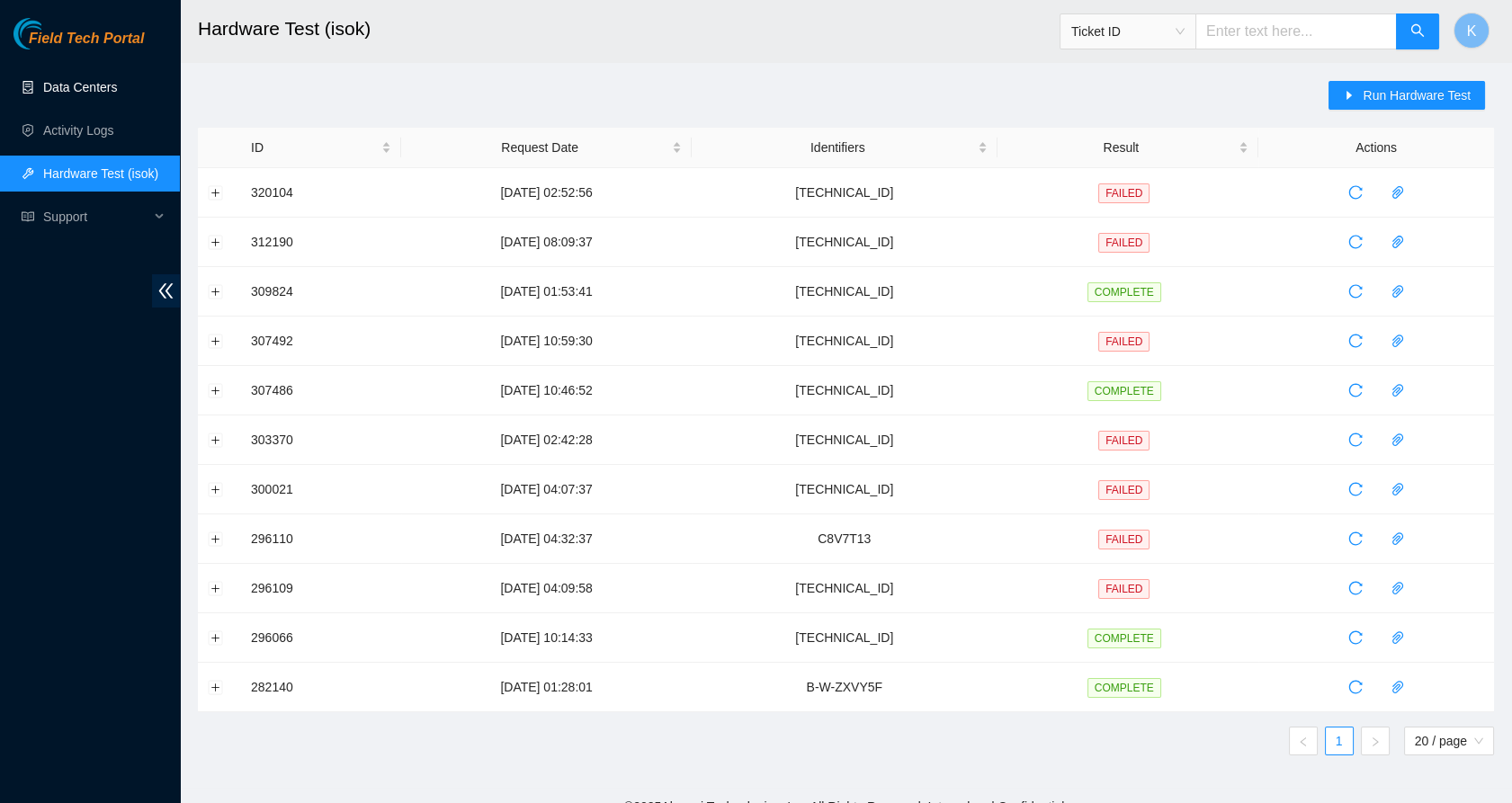
click at [63, 80] on link "Data Centers" at bounding box center [80, 87] width 74 height 15
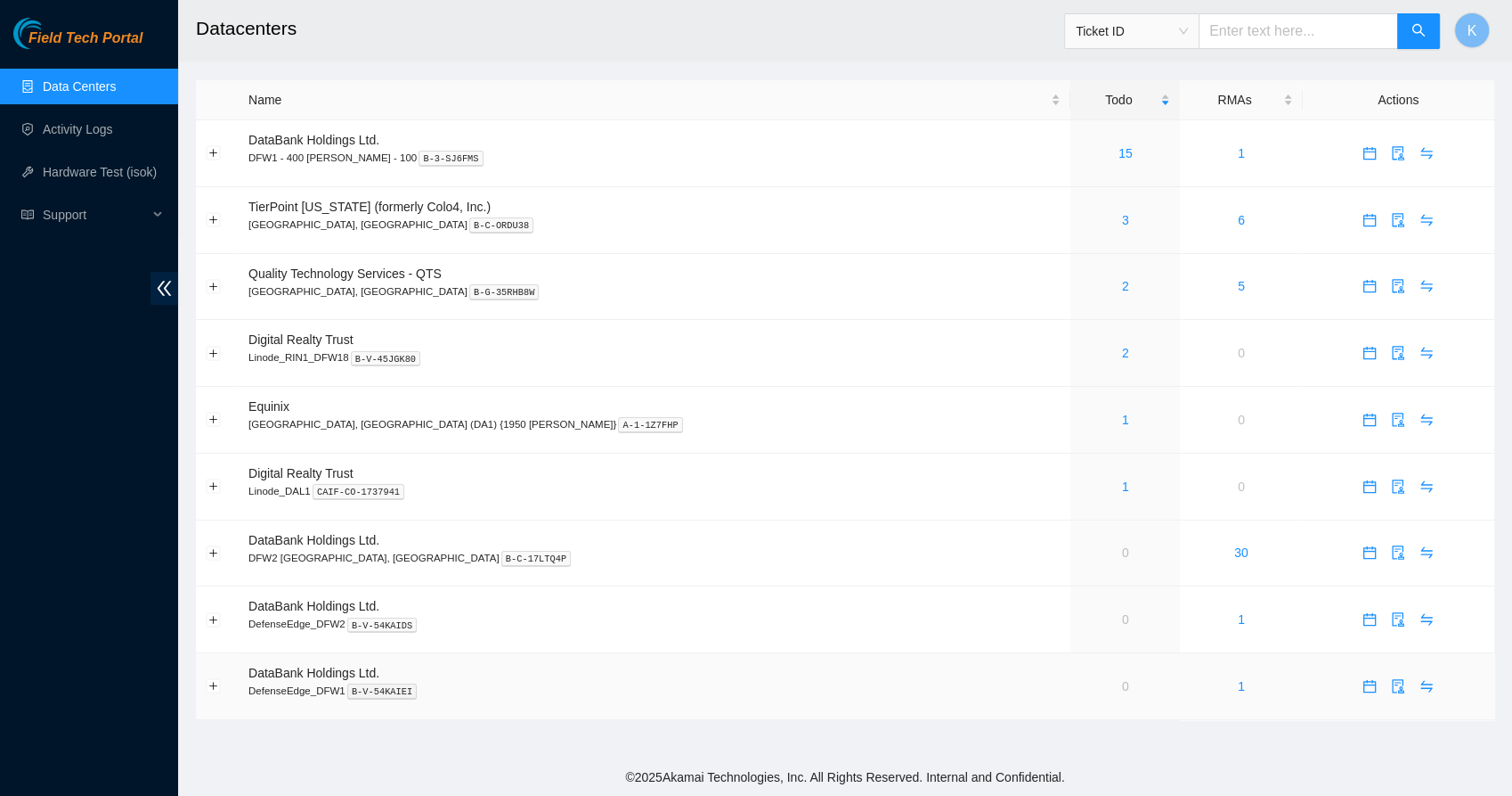
click at [882, 656] on td "DataBank Holdings Ltd. DefenseEdge_DFW1 B-V-54KAIEI" at bounding box center [654, 686] width 831 height 67
click at [1263, 34] on input "text" at bounding box center [1298, 31] width 199 height 36
paste input "B-V-5PI0JGG"
click at [1253, 37] on input "B-V-5PI0JGG" at bounding box center [1298, 31] width 199 height 36
paste input "B-V-5PI0JGG"
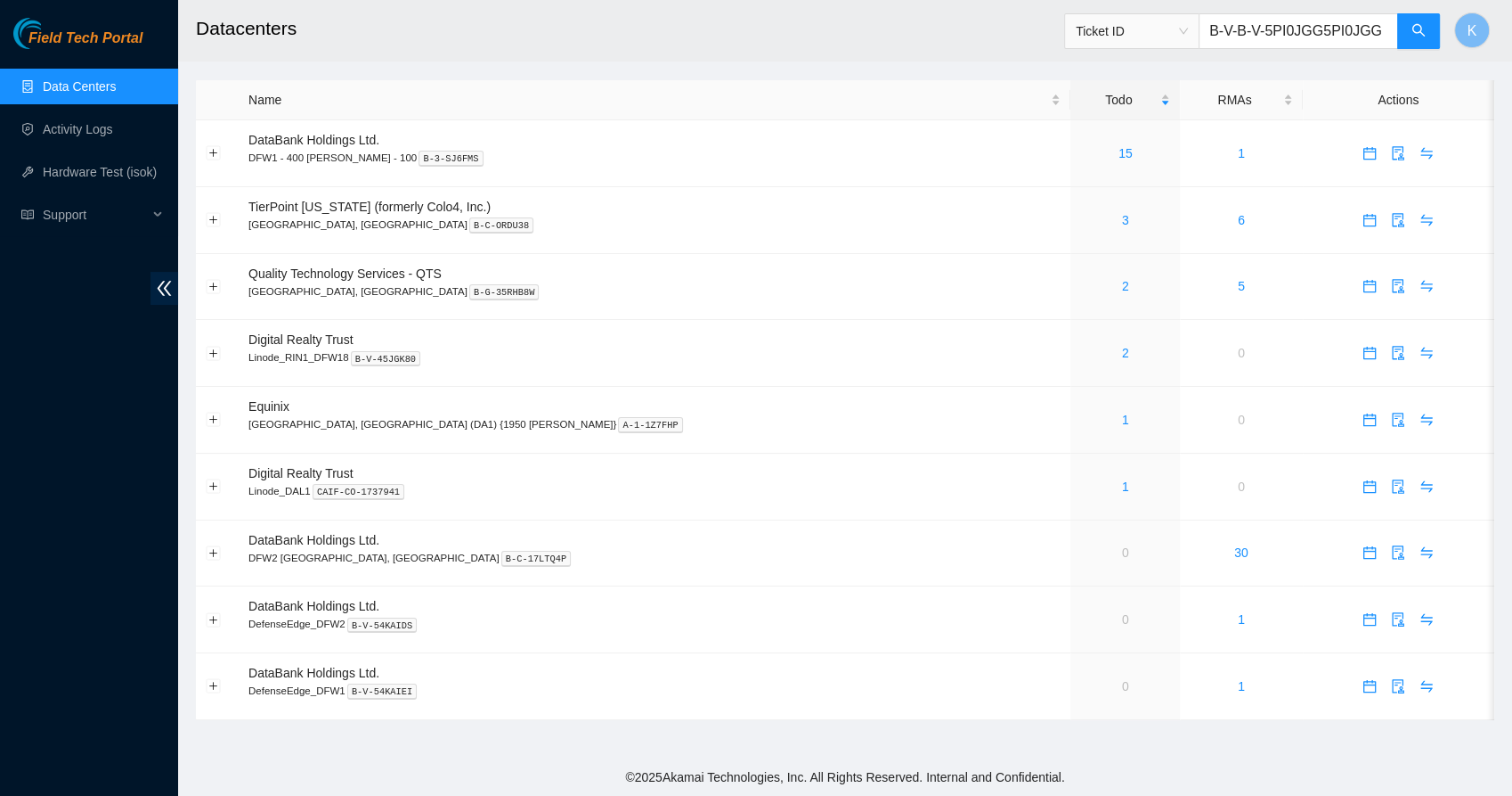
type input "B-V-5PI0JGG"
click at [1403, 36] on button "button" at bounding box center [1418, 31] width 43 height 36
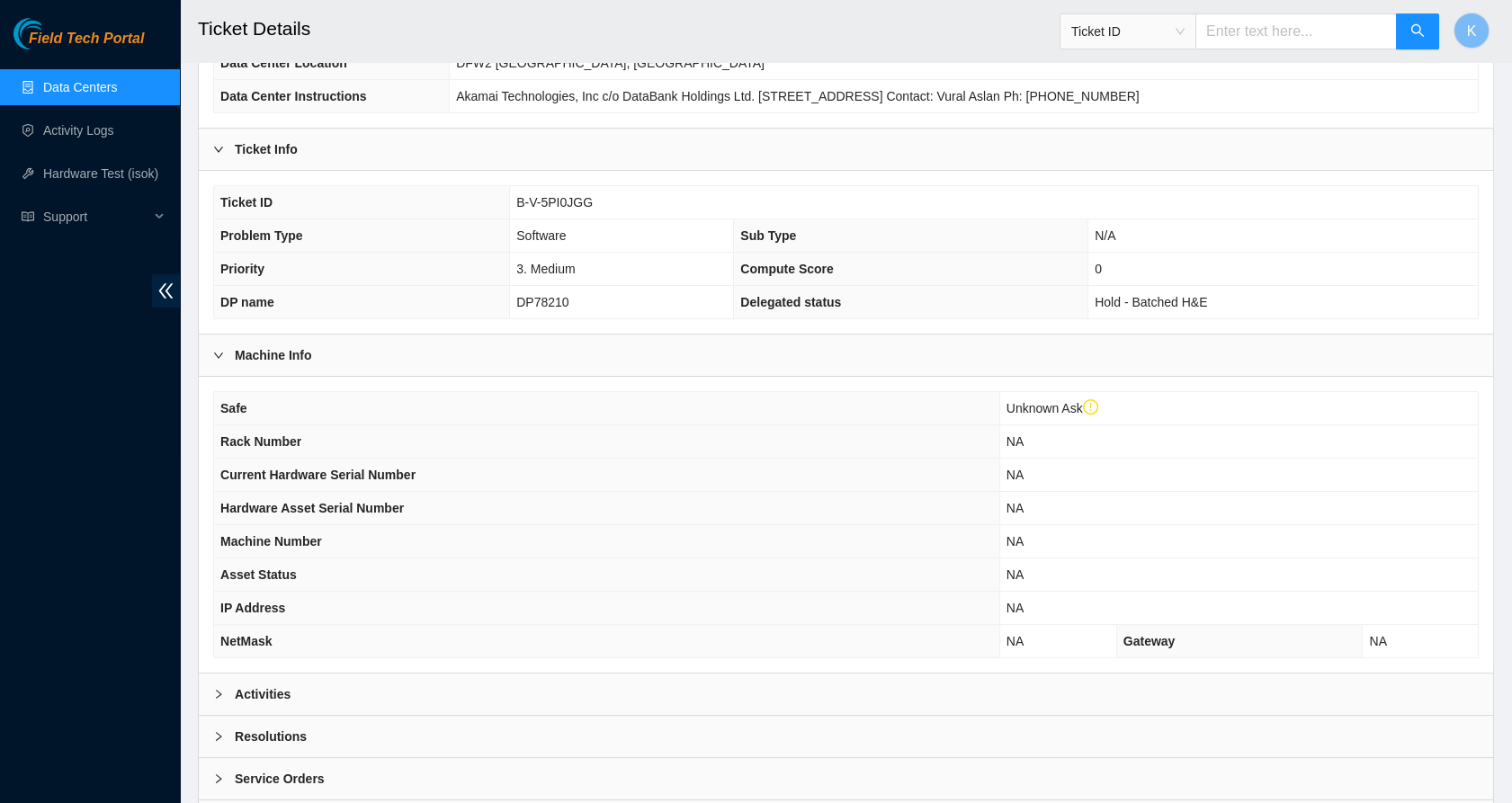
scroll to position [348, 0]
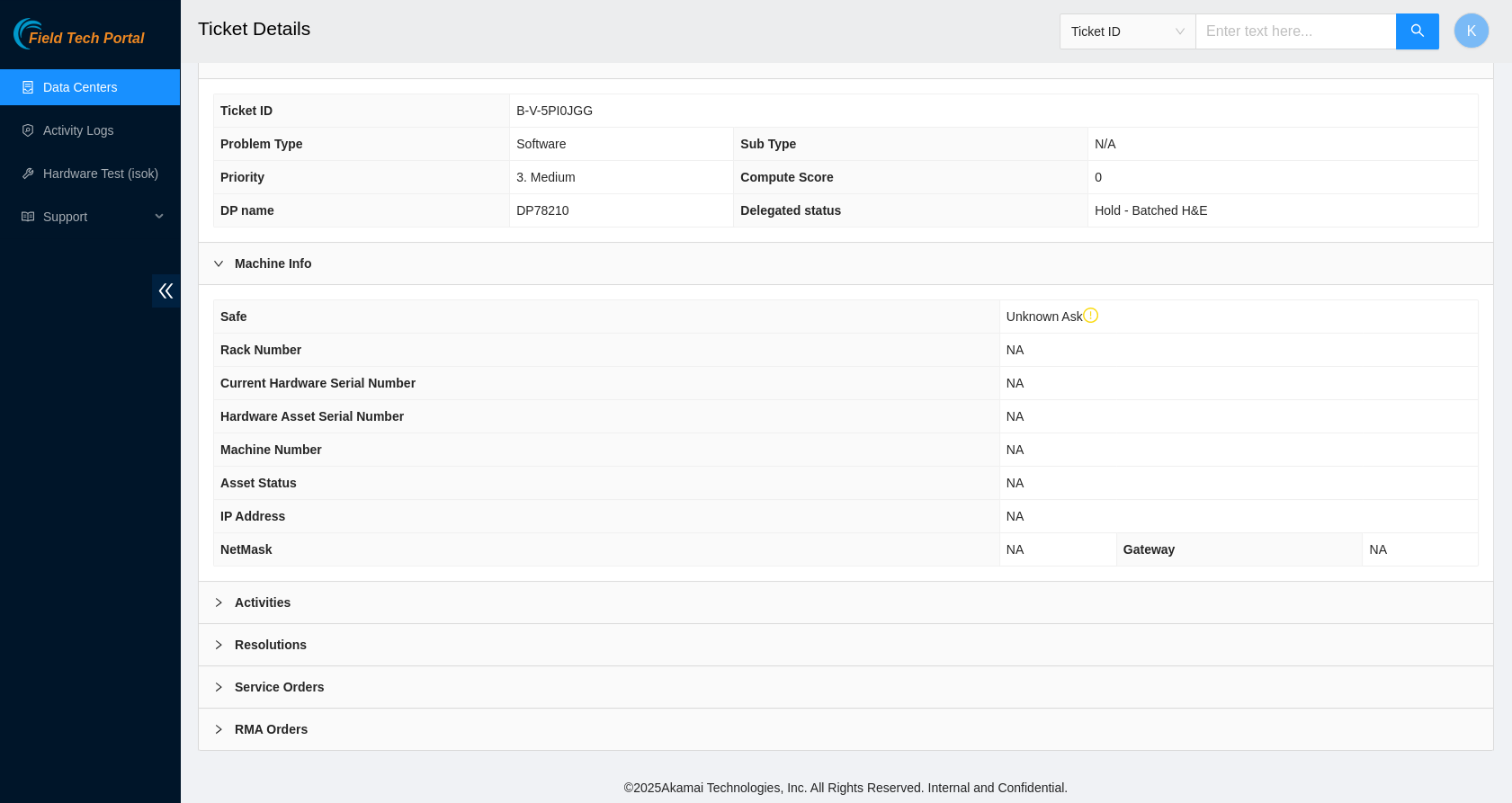
click at [274, 597] on b "Activities" at bounding box center [262, 602] width 56 height 20
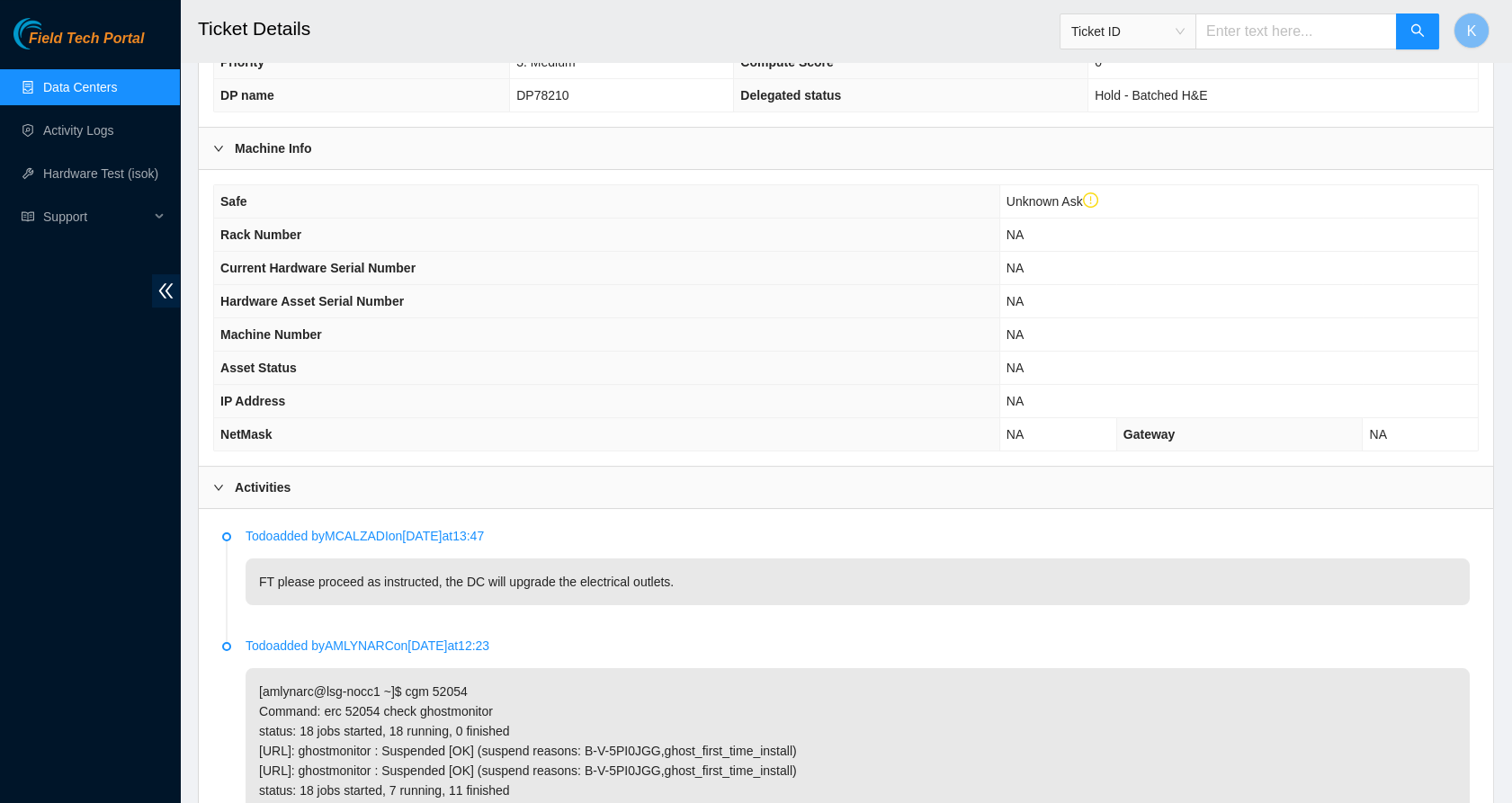
scroll to position [548, 0]
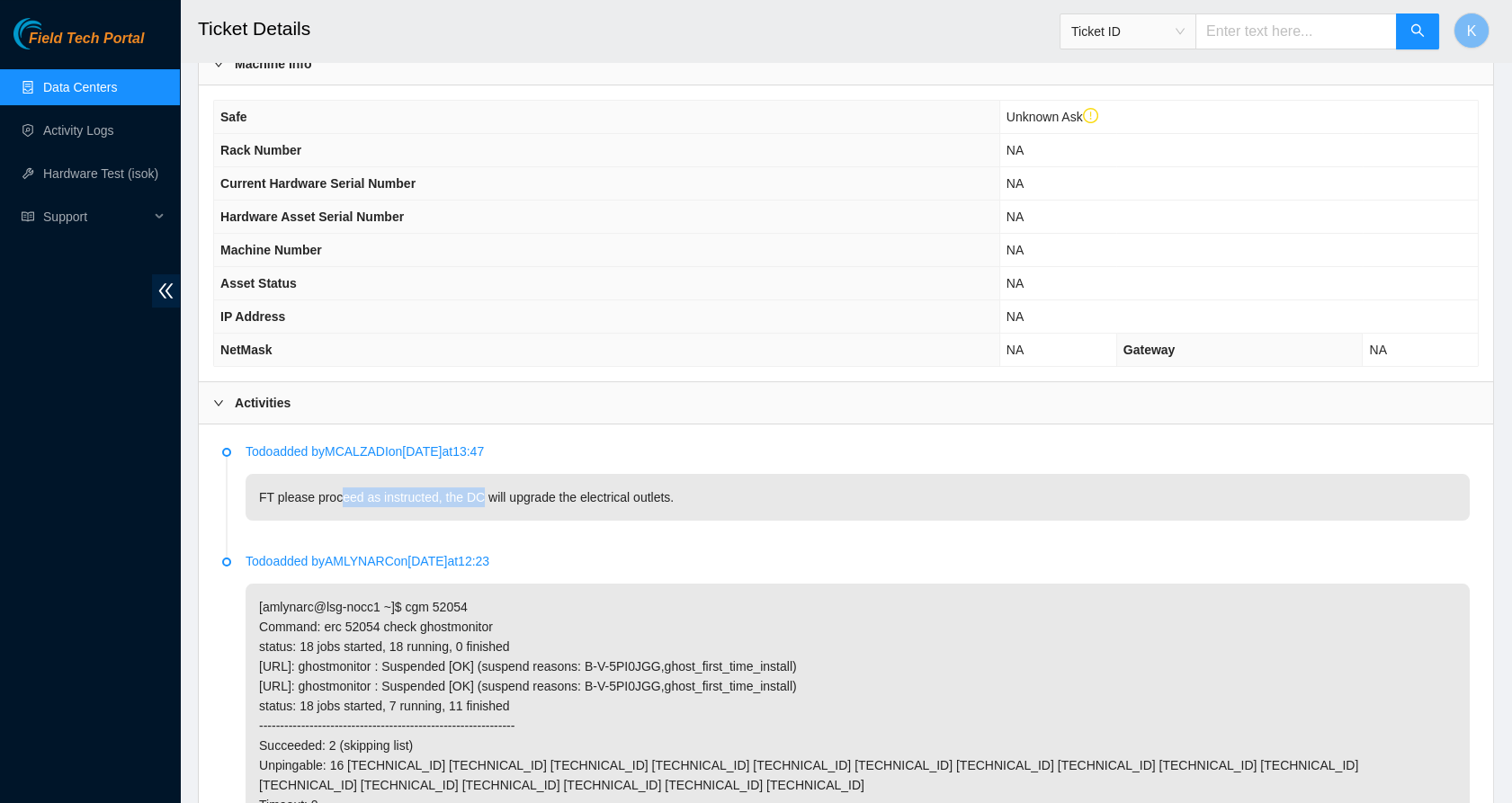
drag, startPoint x: 408, startPoint y: 490, endPoint x: 478, endPoint y: 482, distance: 70.5
click at [478, 482] on p "FT please proceed as instructed, the DC will upgrade the electrical outlets." at bounding box center [857, 497] width 1224 height 47
click at [482, 482] on p "FT please proceed as instructed, the DC will upgrade the electrical outlets." at bounding box center [857, 497] width 1224 height 47
click at [558, 480] on p "FT please proceed as instructed, the DC will upgrade the electrical outlets." at bounding box center [857, 497] width 1224 height 47
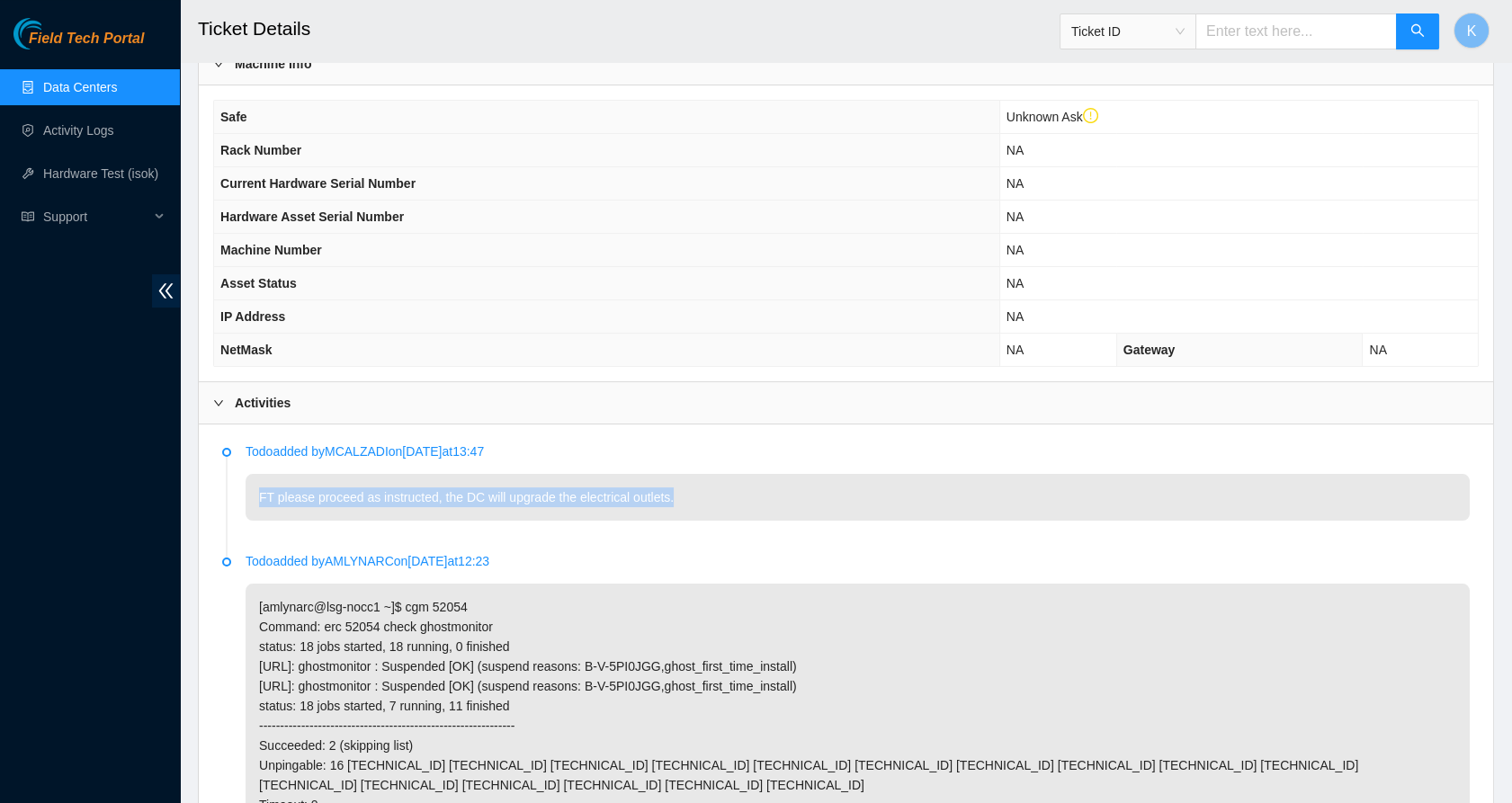
drag, startPoint x: 558, startPoint y: 480, endPoint x: 567, endPoint y: 482, distance: 9.2
click at [567, 482] on p "FT please proceed as instructed, the DC will upgrade the electrical outlets." at bounding box center [857, 497] width 1224 height 47
drag, startPoint x: 567, startPoint y: 482, endPoint x: 676, endPoint y: 497, distance: 110.0
click at [676, 497] on p "FT please proceed as instructed, the DC will upgrade the electrical outlets." at bounding box center [857, 497] width 1224 height 47
click at [443, 627] on p "[amlynarc@lsg-nocc1 ~]$ cgm 52054 Command: erc 52054 check ghostmonitor status:…" at bounding box center [857, 755] width 1224 height 343
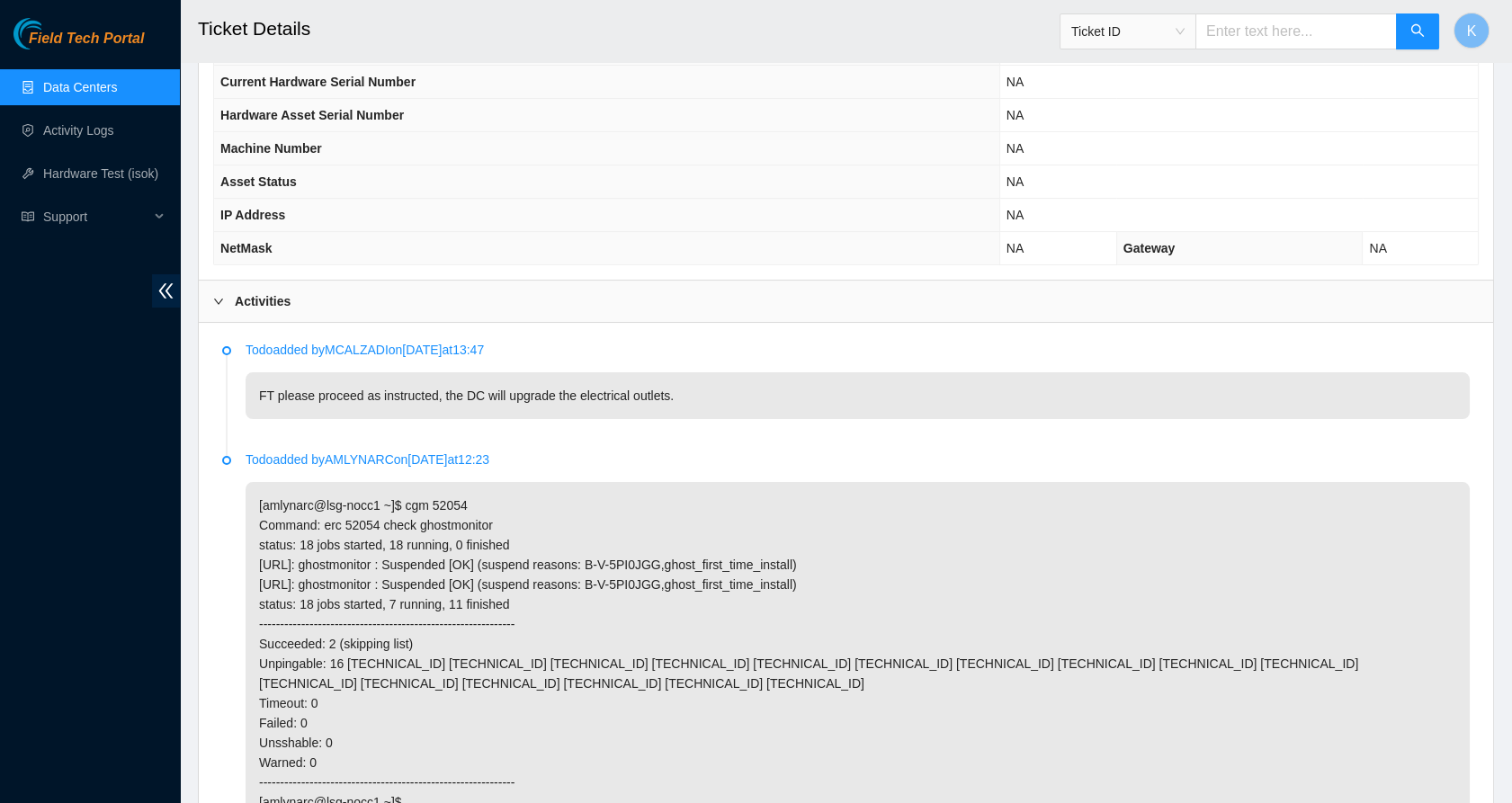
scroll to position [849, 0]
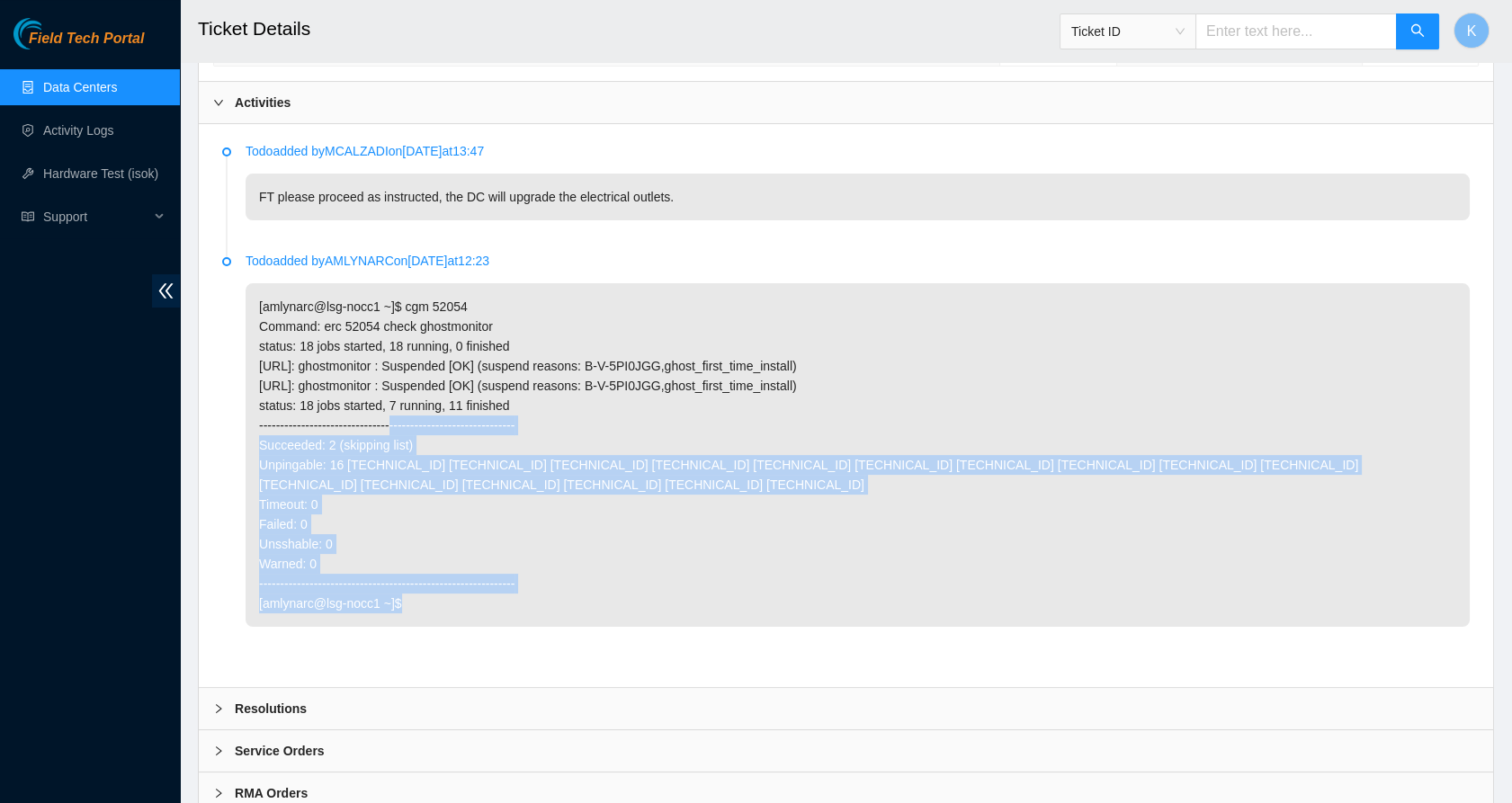
drag, startPoint x: 420, startPoint y: 508, endPoint x: 492, endPoint y: 633, distance: 144.3
click at [492, 633] on li "Todo added by AMLYNARC on 2025-06-25 at 12:23 [amlynarc@lsg-nocc1 ~]$ cgm 52054…" at bounding box center [846, 460] width 1247 height 406
drag, startPoint x: 492, startPoint y: 633, endPoint x: 388, endPoint y: 606, distance: 107.4
click at [388, 606] on p "[amlynarc@lsg-nocc1 ~]$ cgm 52054 Command: erc 52054 check ghostmonitor status:…" at bounding box center [857, 455] width 1224 height 343
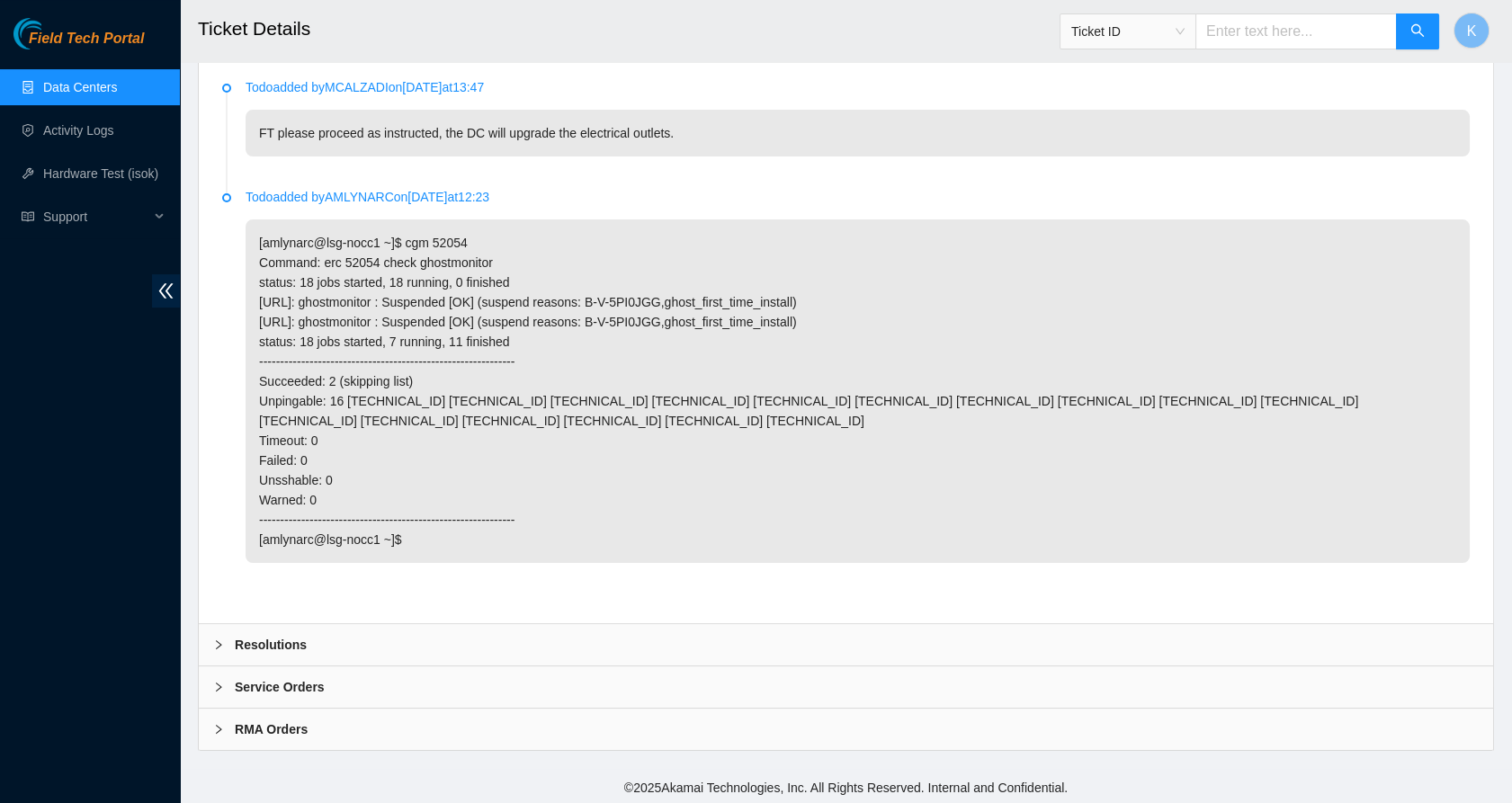
click at [278, 636] on b "Resolutions" at bounding box center [270, 644] width 72 height 20
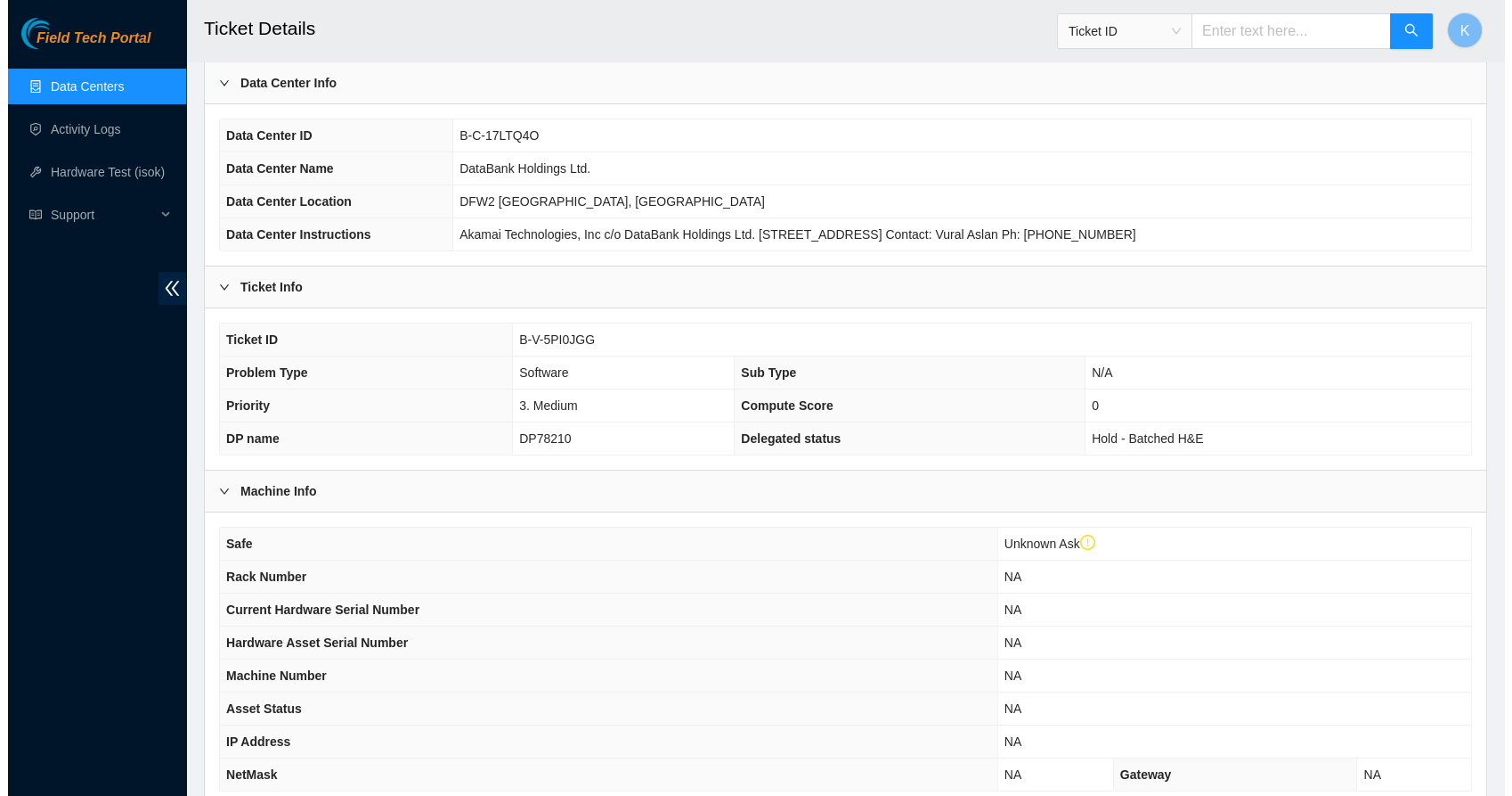
scroll to position [0, 0]
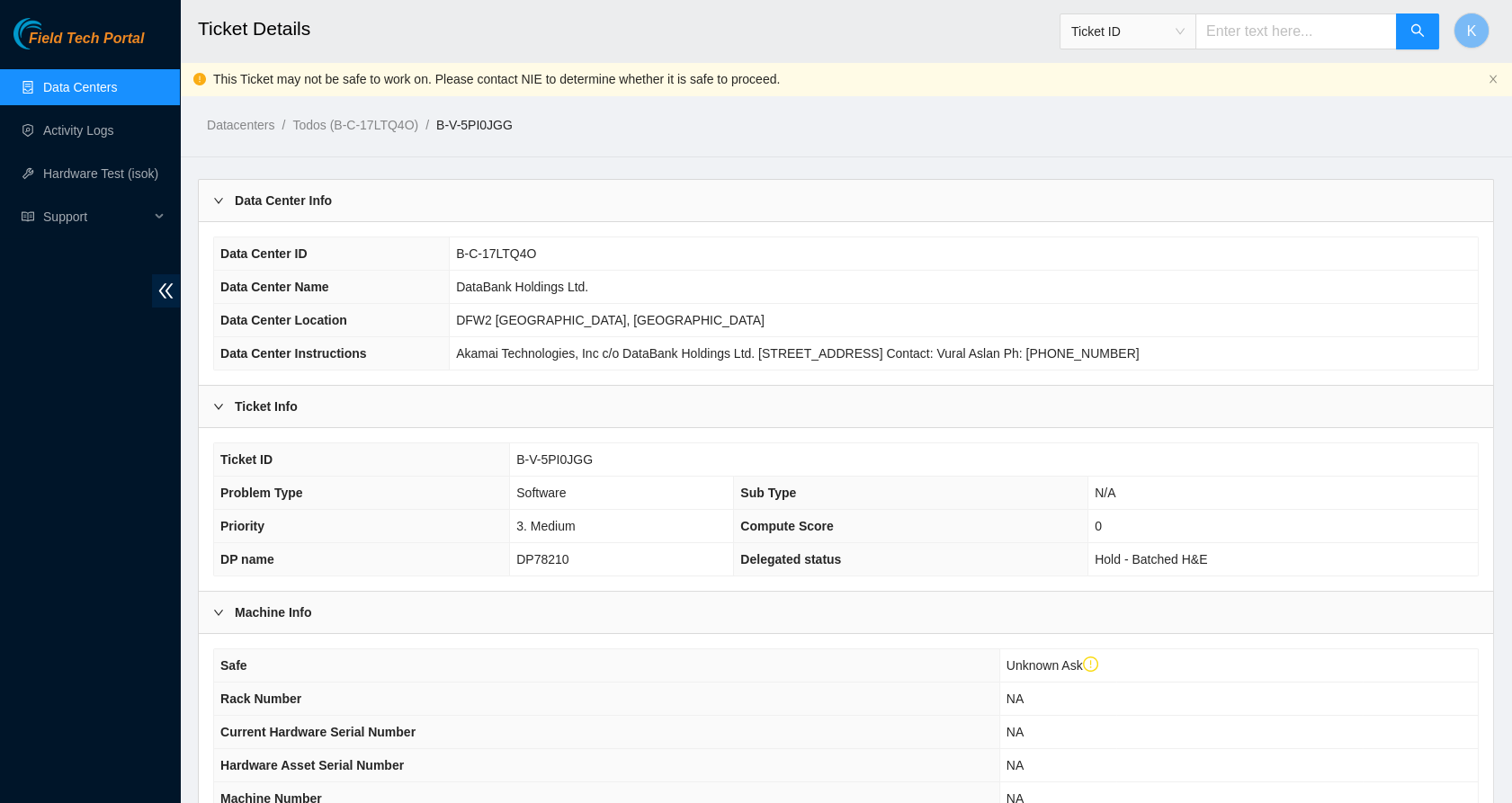
drag, startPoint x: 1258, startPoint y: 41, endPoint x: 1286, endPoint y: 40, distance: 28.0
click at [1266, 40] on input "text" at bounding box center [1295, 31] width 201 height 36
paste input "B-V-5RCL7HO"
type input "B-V-5RCL7HO"
click at [1422, 20] on button "button" at bounding box center [1417, 31] width 43 height 36
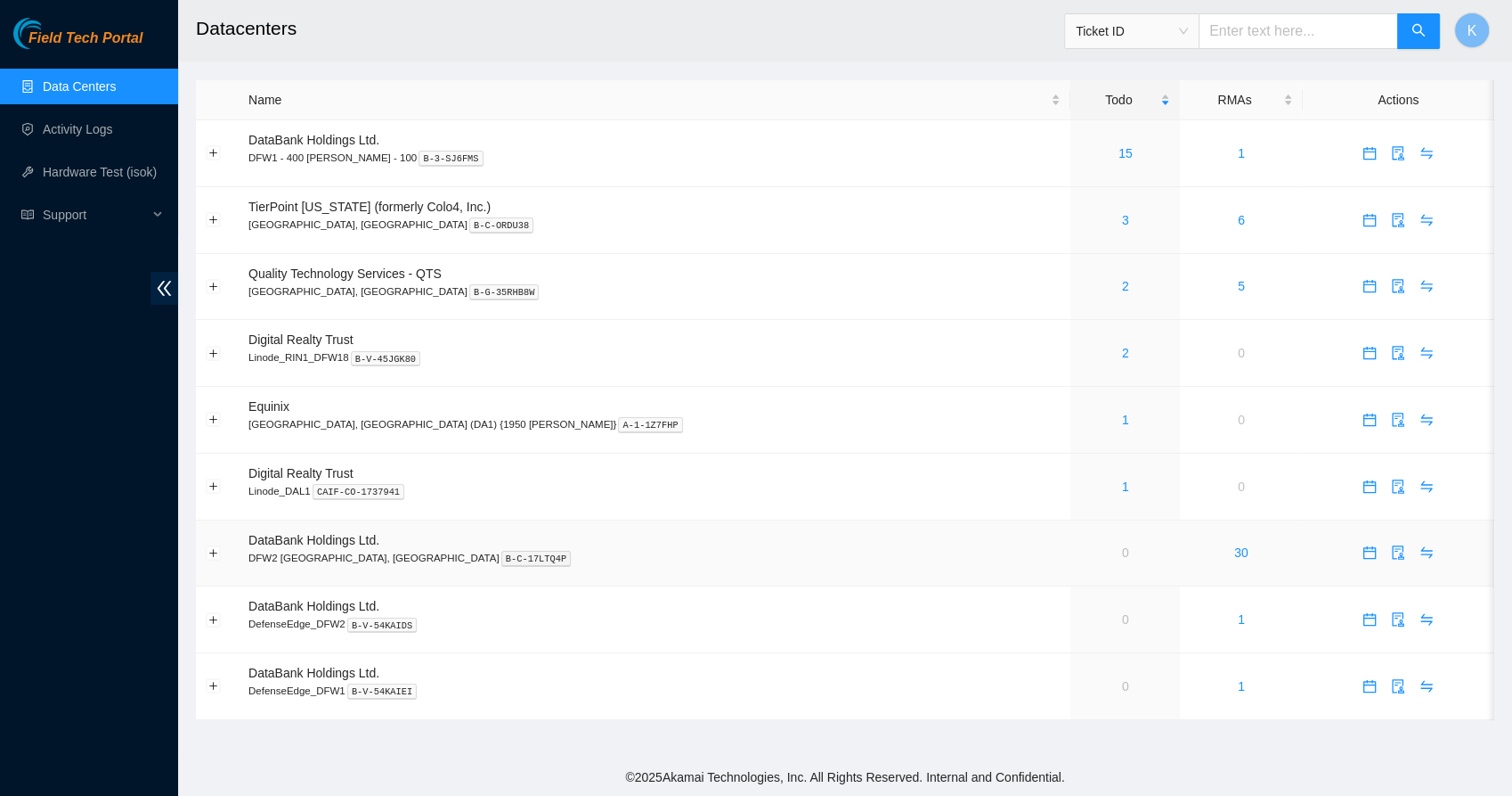
click at [1122, 550] on link "0" at bounding box center [1125, 552] width 7 height 15
